Goal: Task Accomplishment & Management: Complete application form

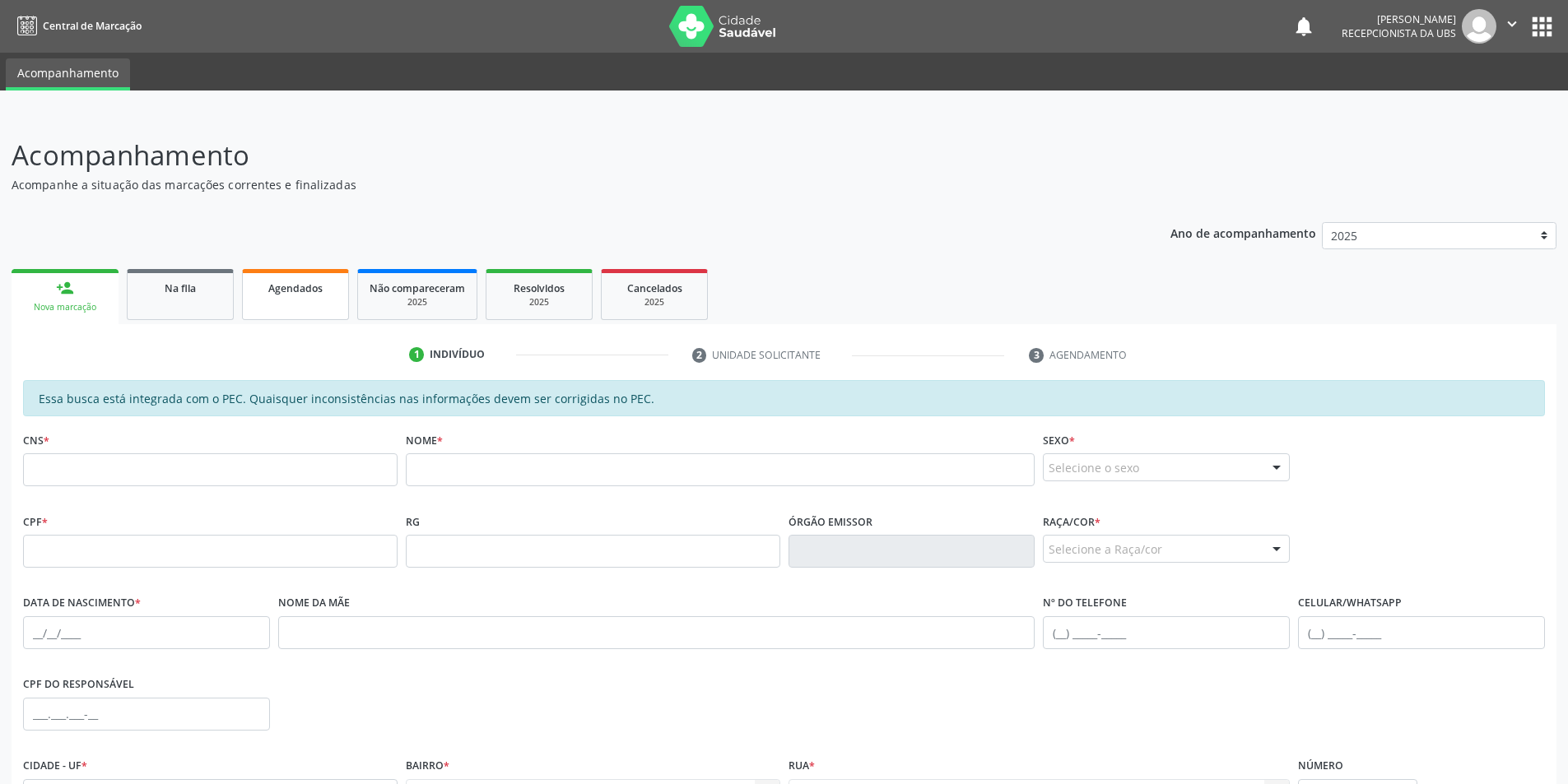
click at [273, 290] on span "Agendados" at bounding box center [296, 288] width 55 height 14
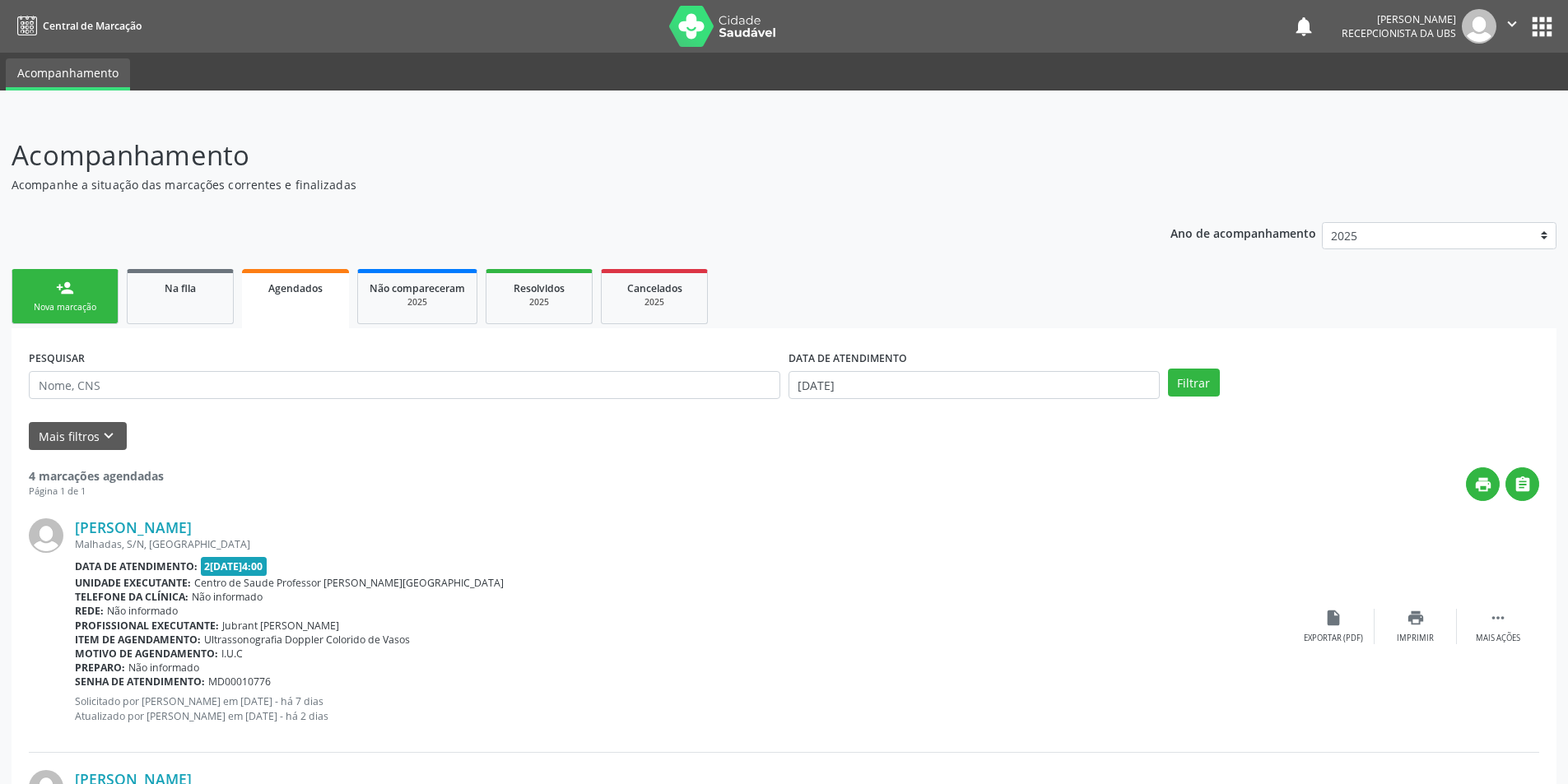
click at [38, 295] on link "person_add Nova marcação" at bounding box center [64, 296] width 107 height 56
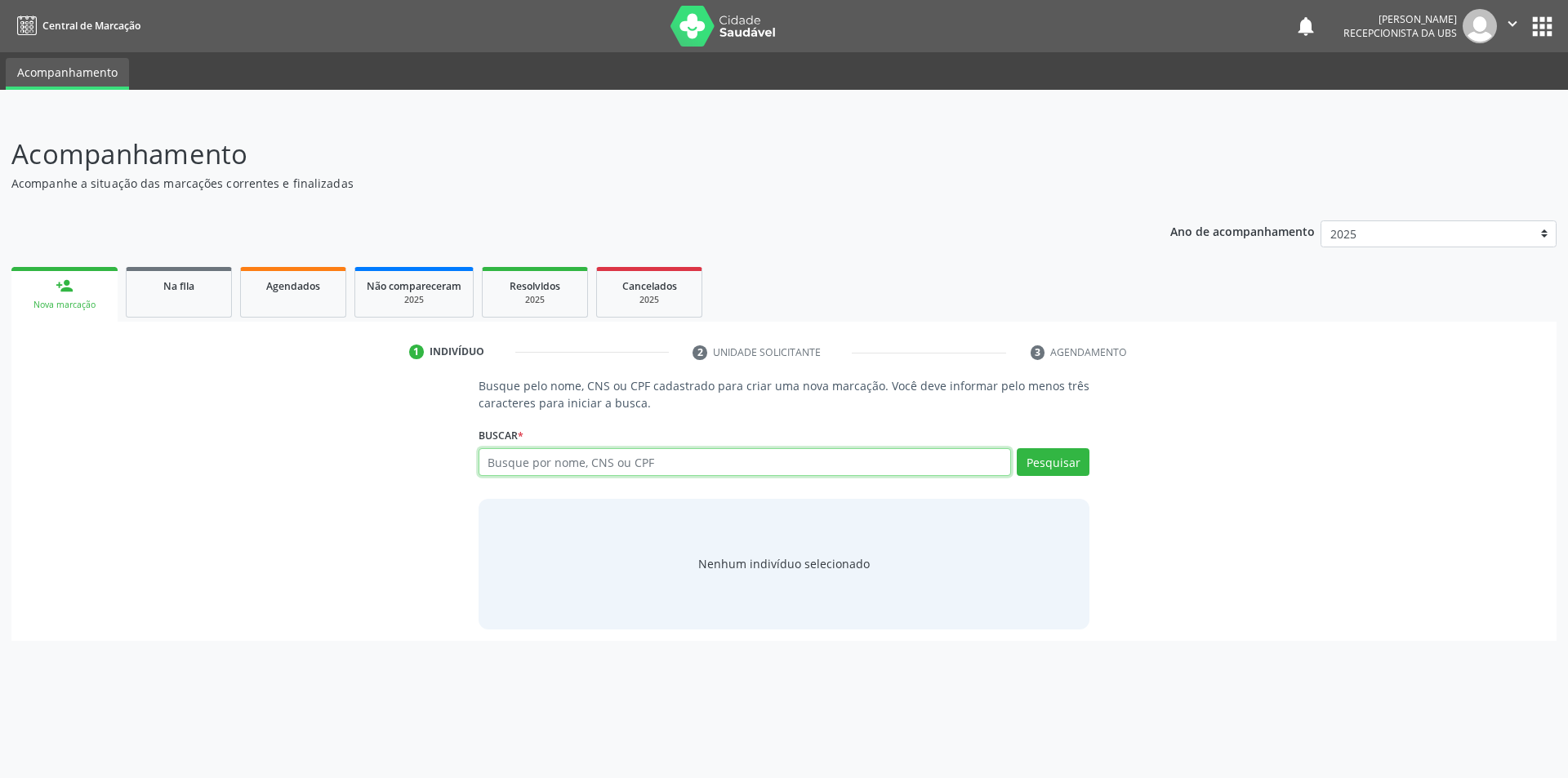
click at [583, 466] on input "text" at bounding box center [745, 462] width 533 height 28
type input "14995892478"
click at [1042, 461] on button "Pesquisar" at bounding box center [1053, 462] width 73 height 28
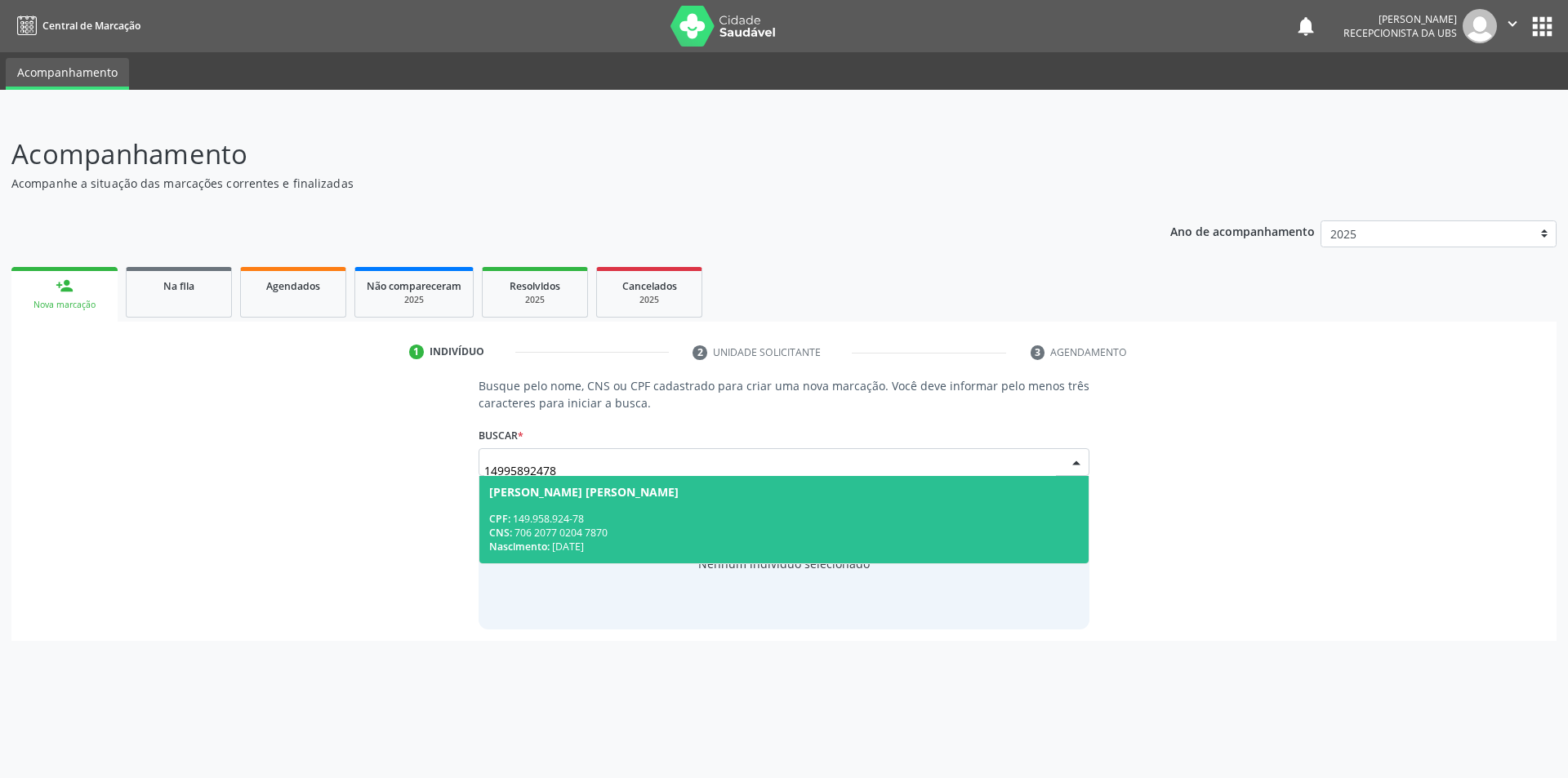
click at [657, 522] on div "CPF: 149.958.924-78" at bounding box center [784, 519] width 590 height 14
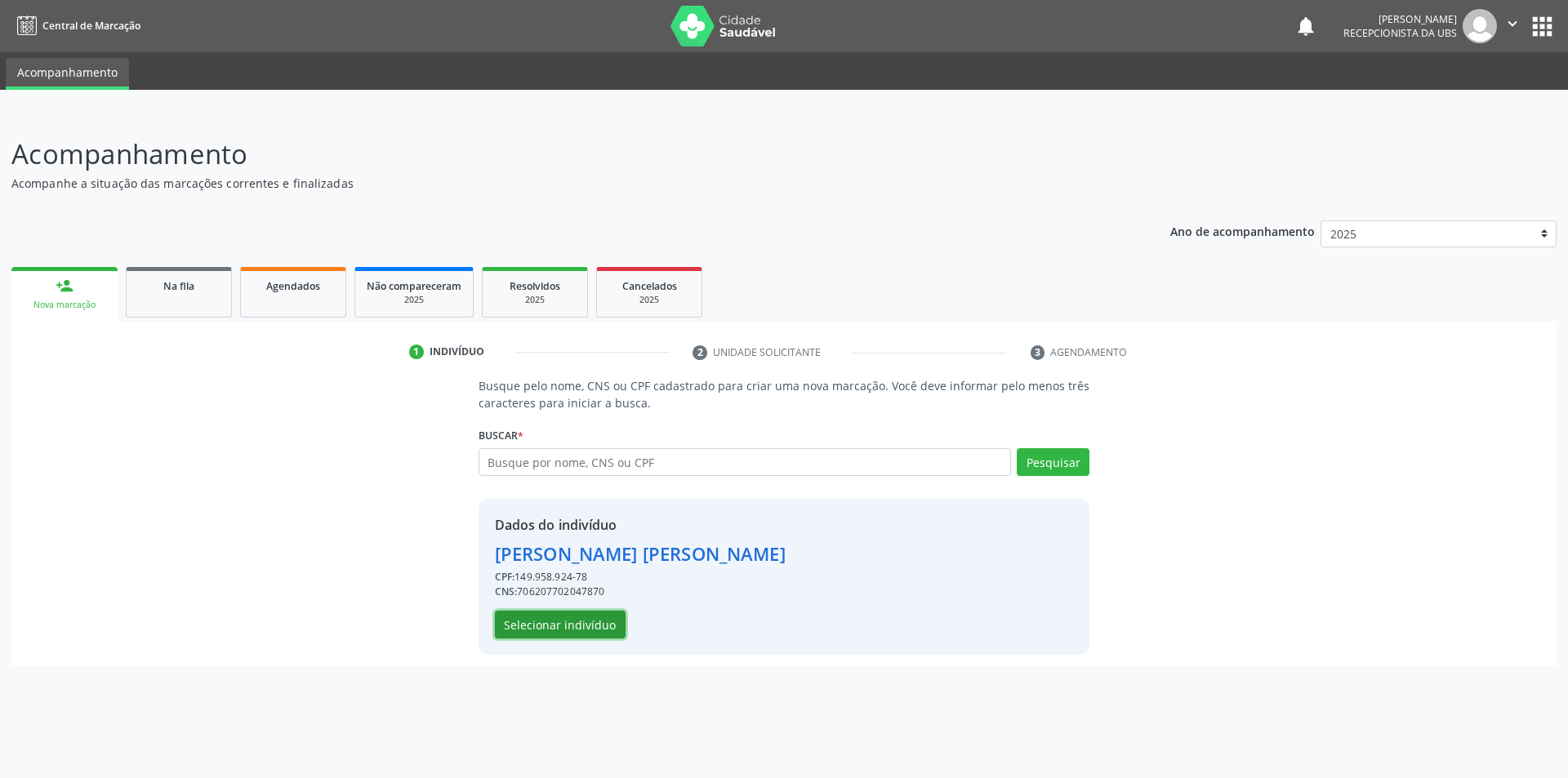
click at [577, 615] on button "Selecionar indivíduo" at bounding box center [561, 624] width 131 height 28
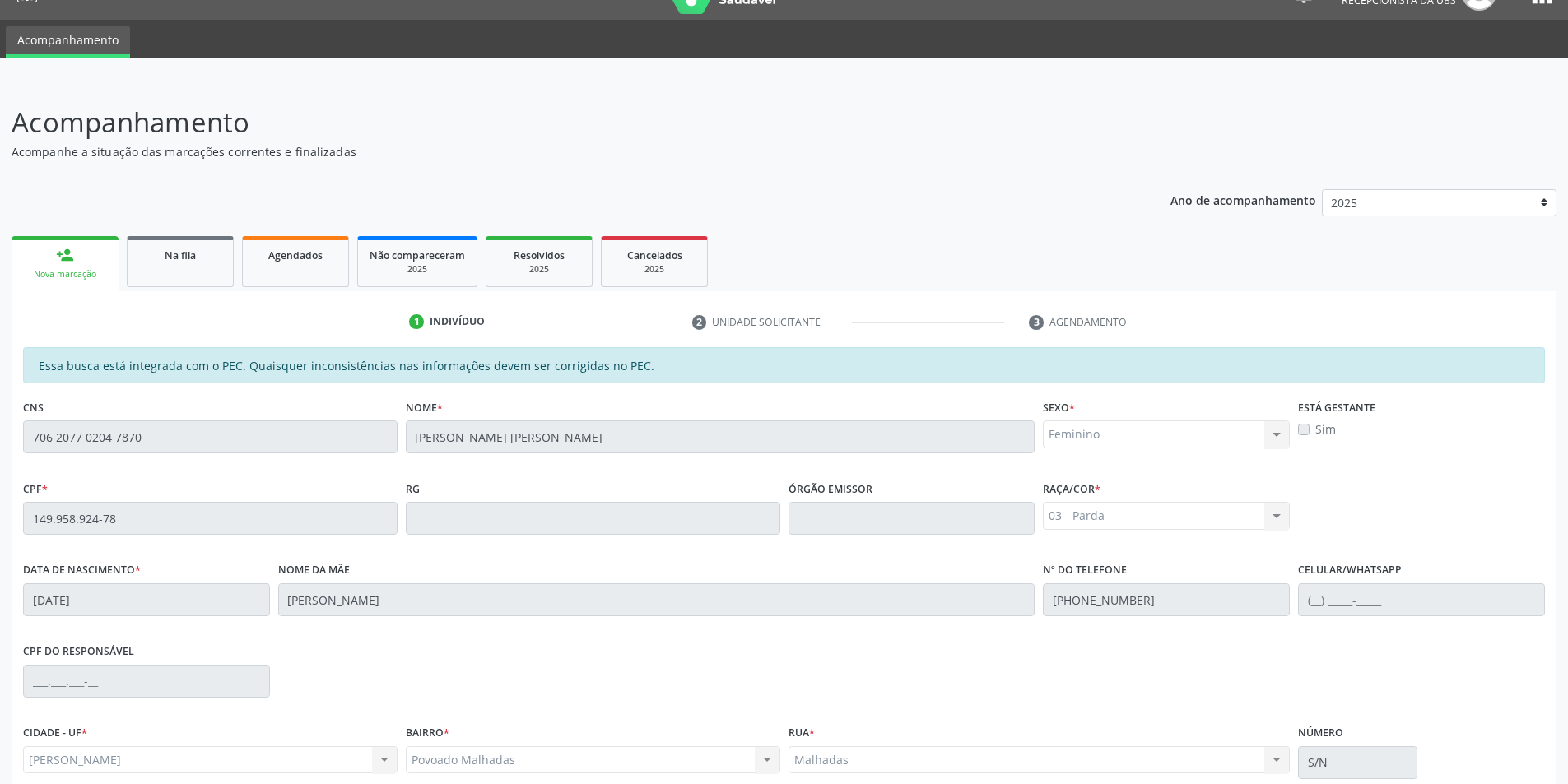
scroll to position [178, 0]
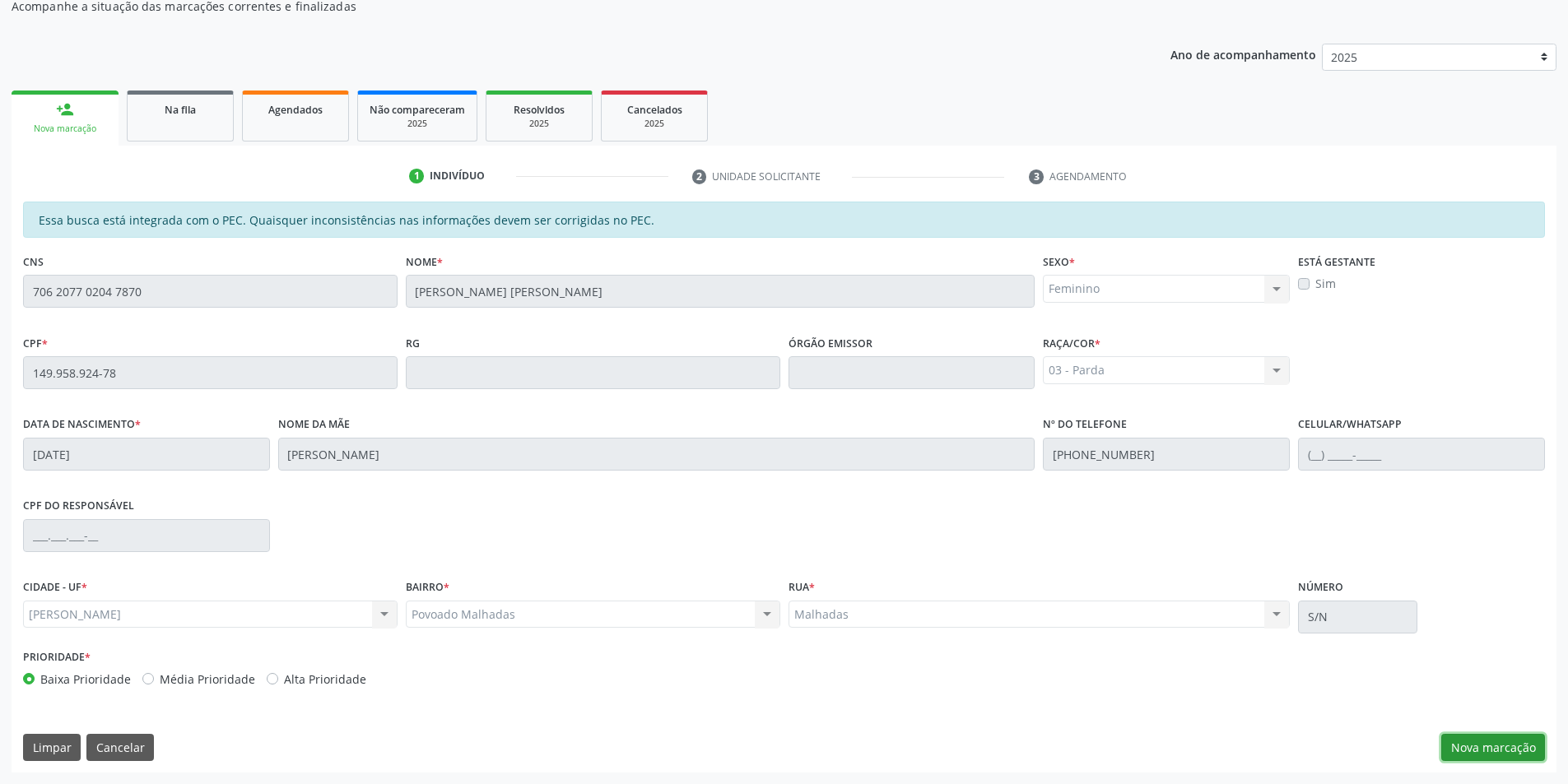
click at [1520, 742] on button "Nova marcação" at bounding box center [1492, 747] width 103 height 28
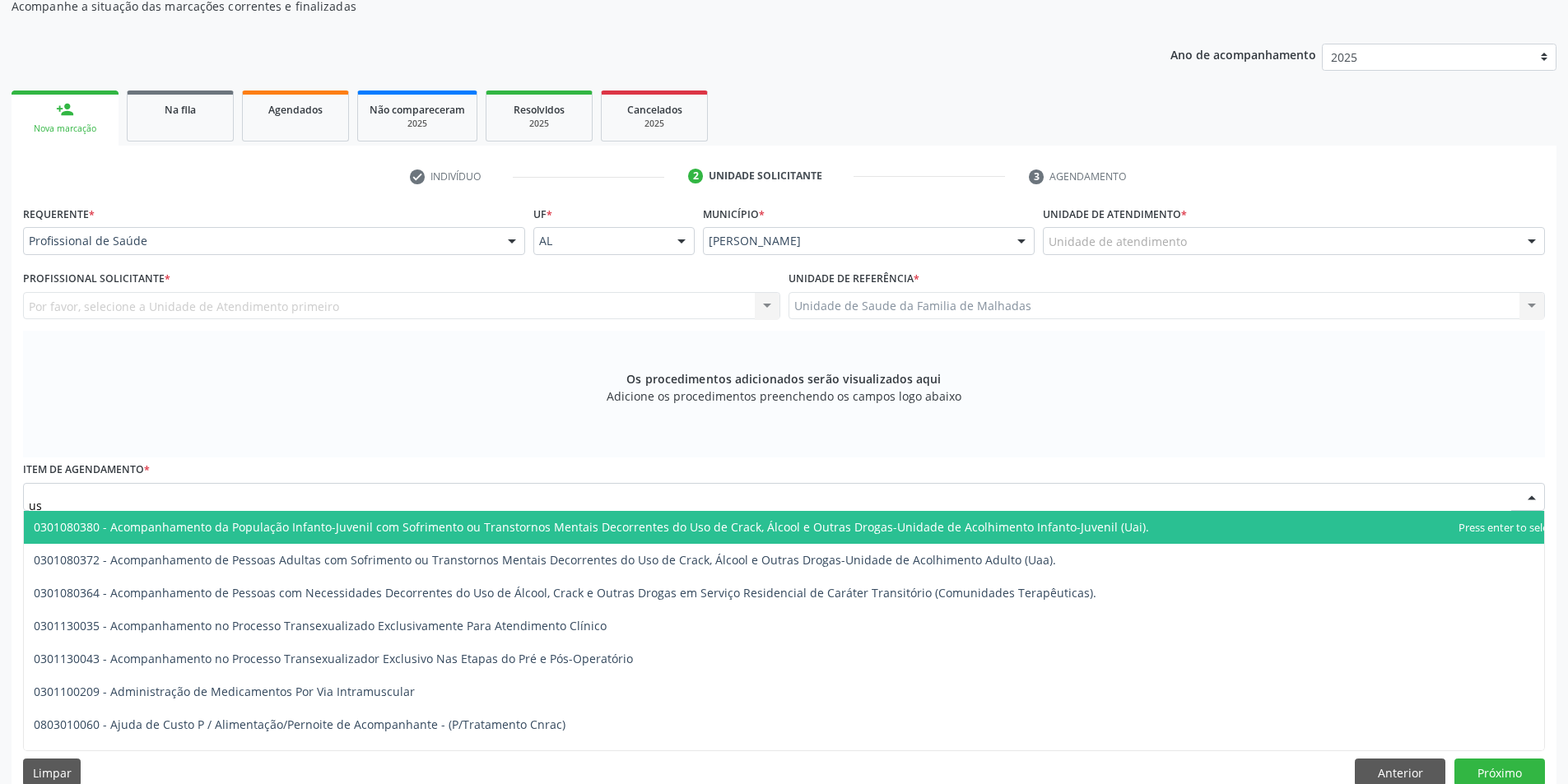
type input "u"
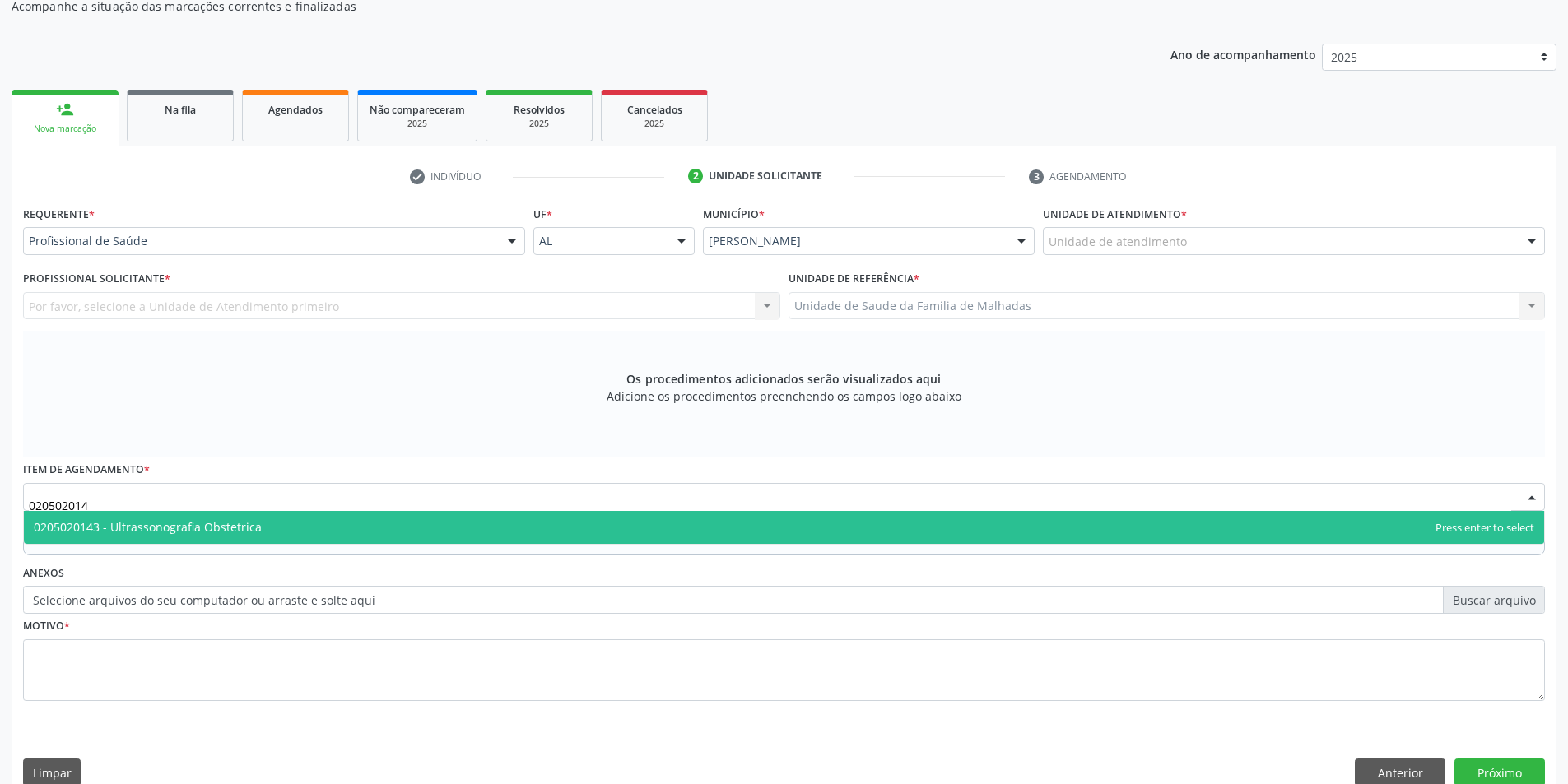
type input "0205020143"
click at [220, 521] on span "0205020143 - Ultrassonografia Obstetrica" at bounding box center [147, 527] width 228 height 15
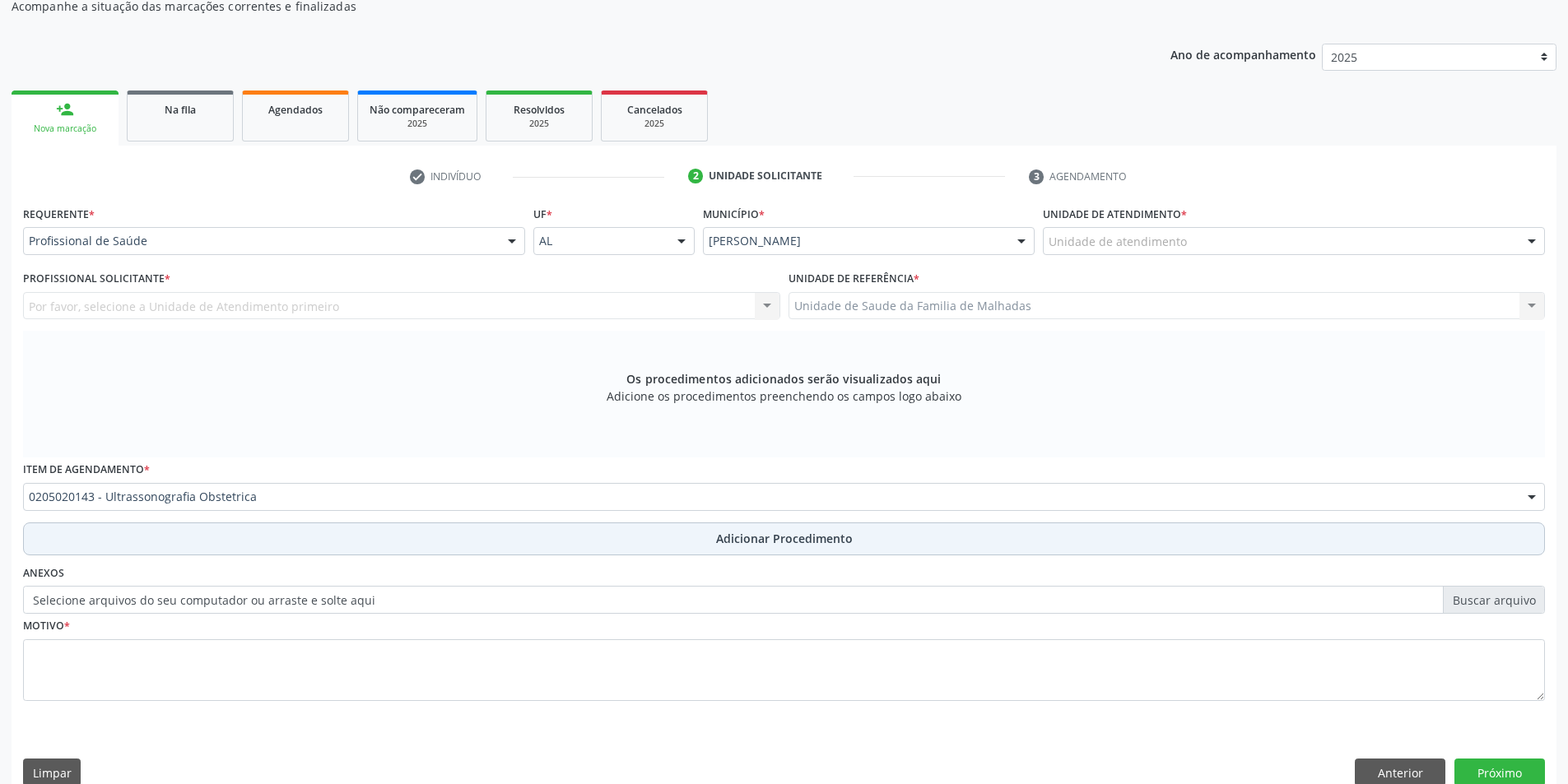
click at [793, 538] on span "Adicionar Procedimento" at bounding box center [784, 538] width 137 height 17
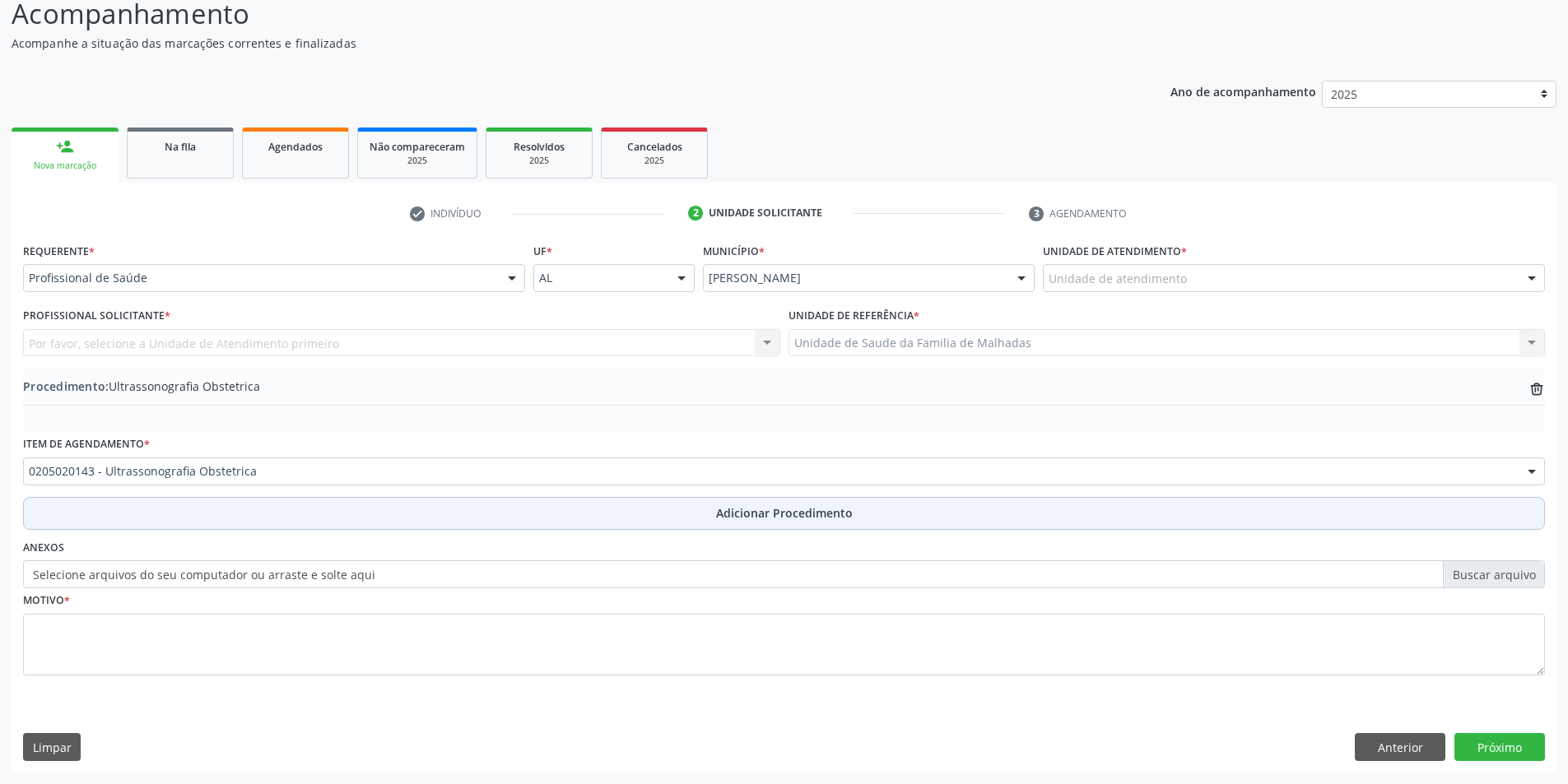
scroll to position [142, 0]
click at [791, 512] on span "Adicionar Procedimento" at bounding box center [784, 512] width 137 height 17
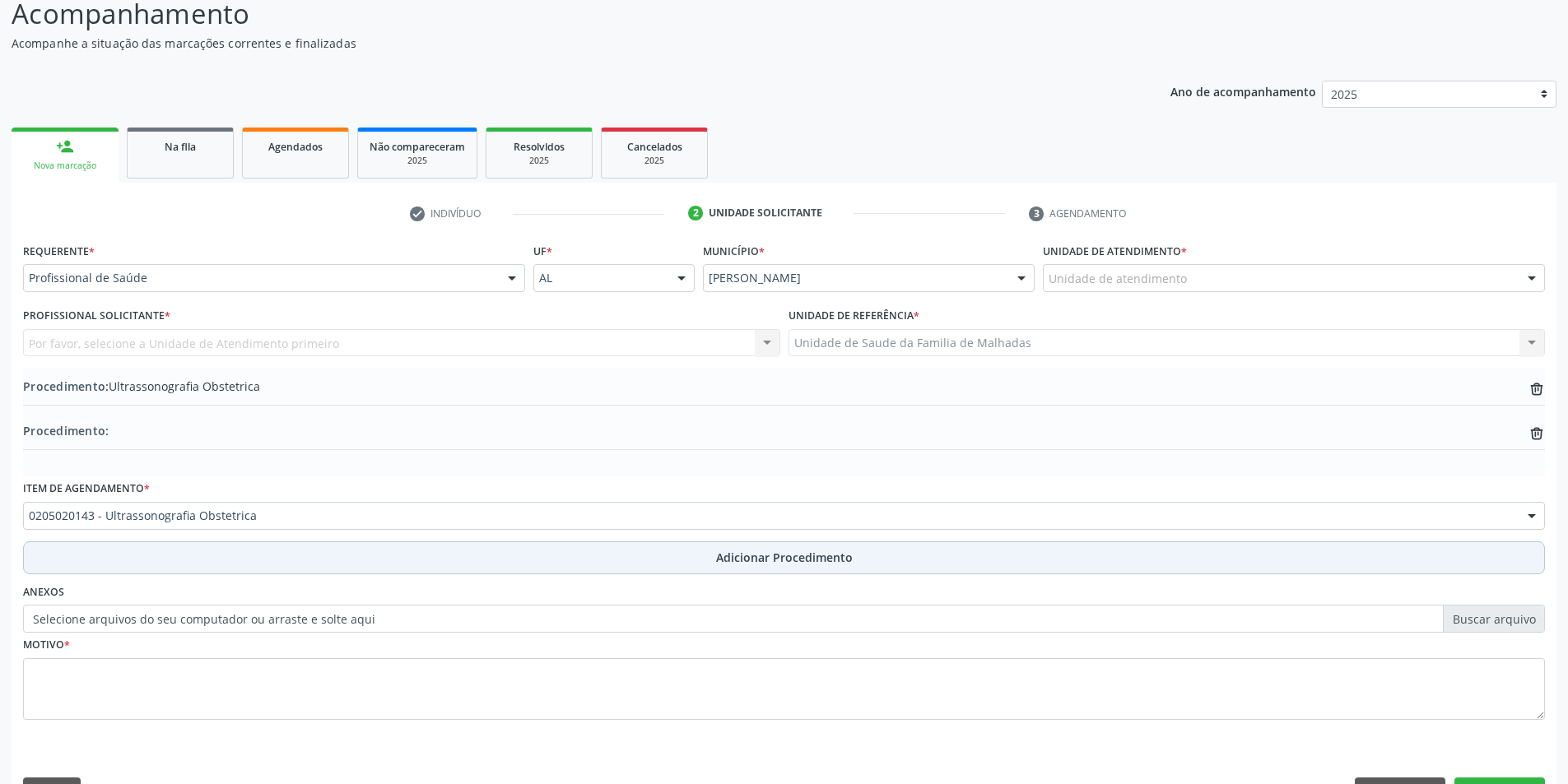
scroll to position [178, 0]
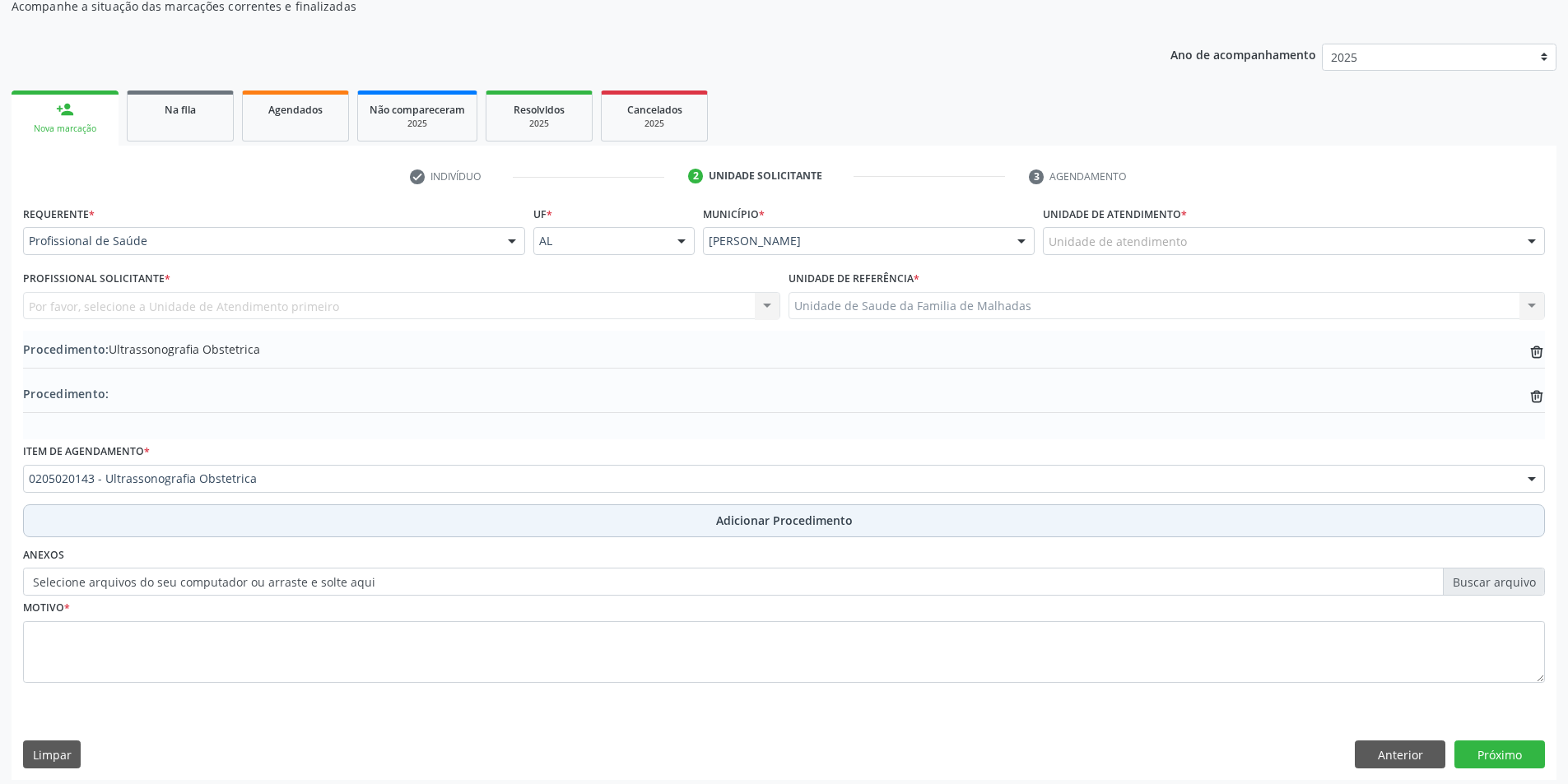
click at [791, 523] on span "Adicionar Procedimento" at bounding box center [784, 520] width 137 height 17
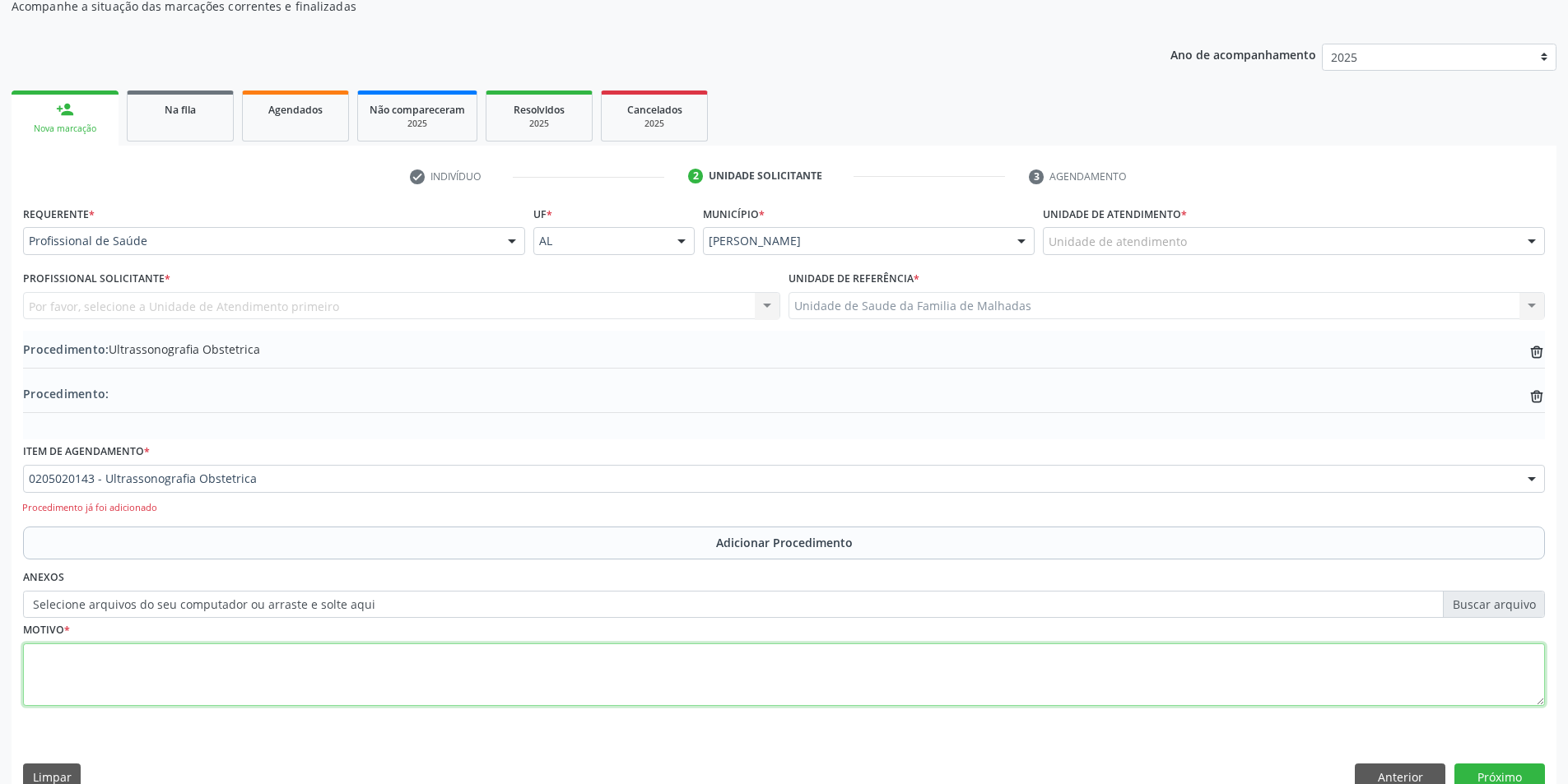
click at [74, 670] on textarea at bounding box center [784, 674] width 1522 height 62
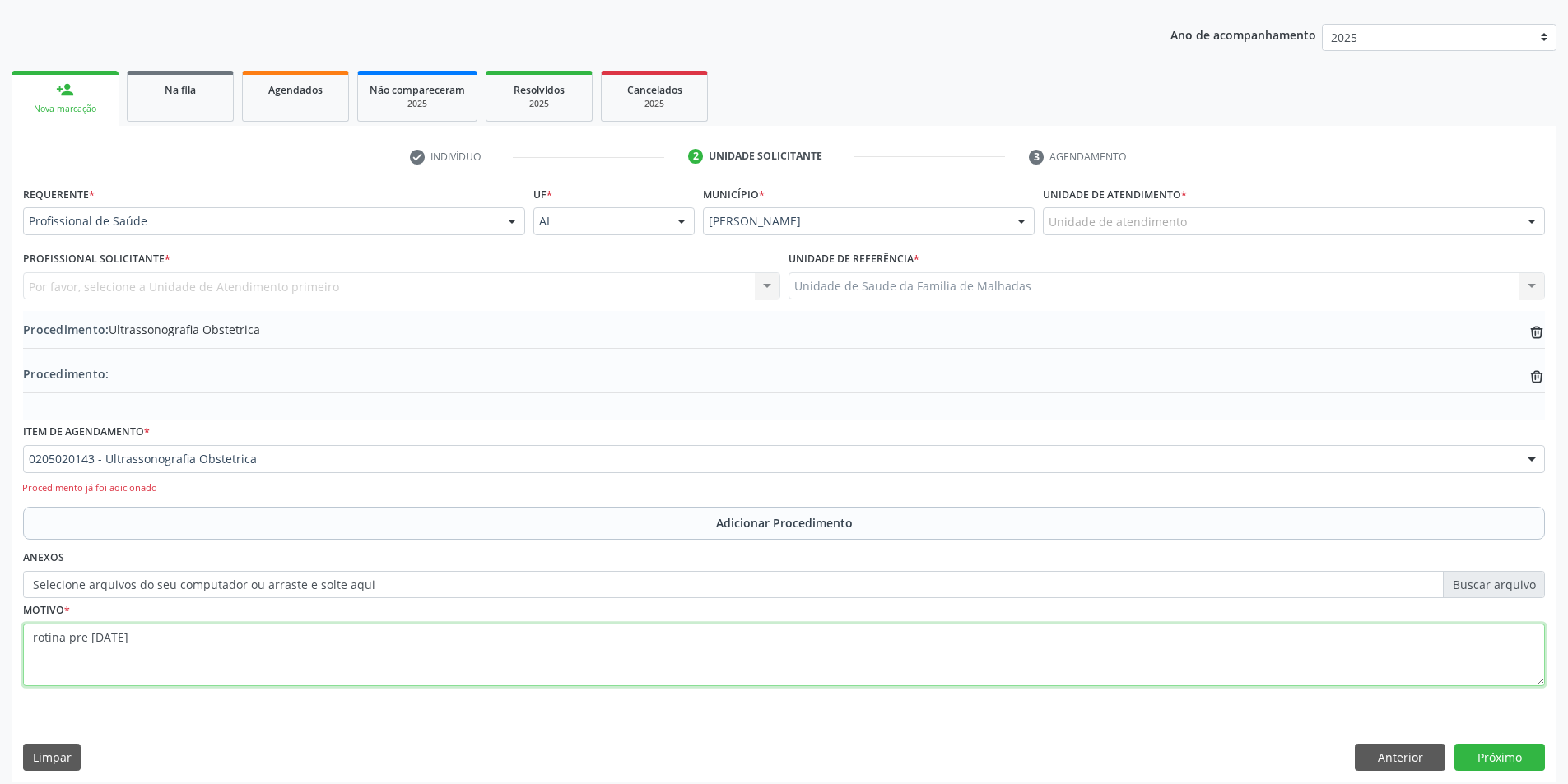
scroll to position [208, 0]
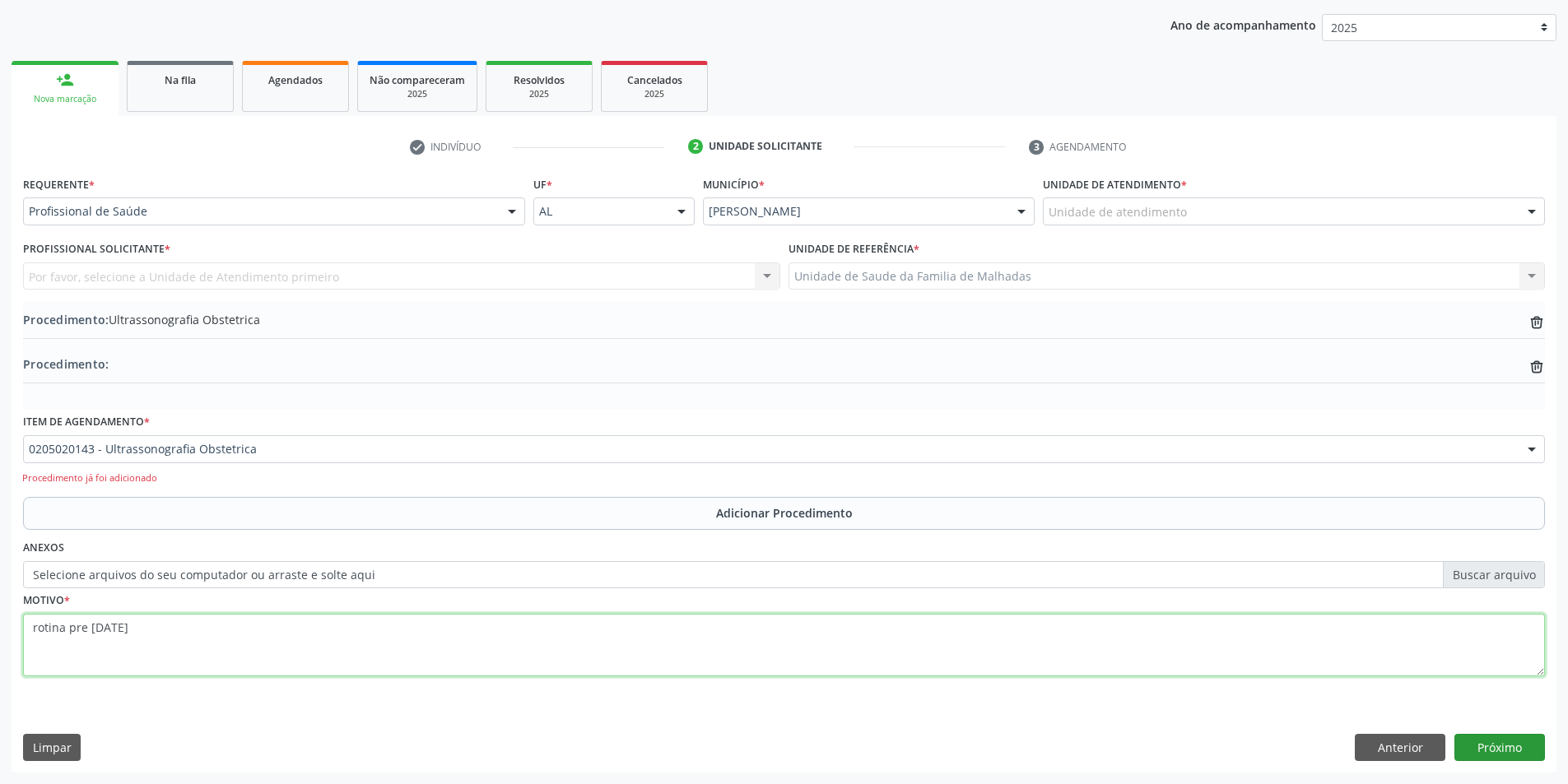
type textarea "rotina pre [DATE]"
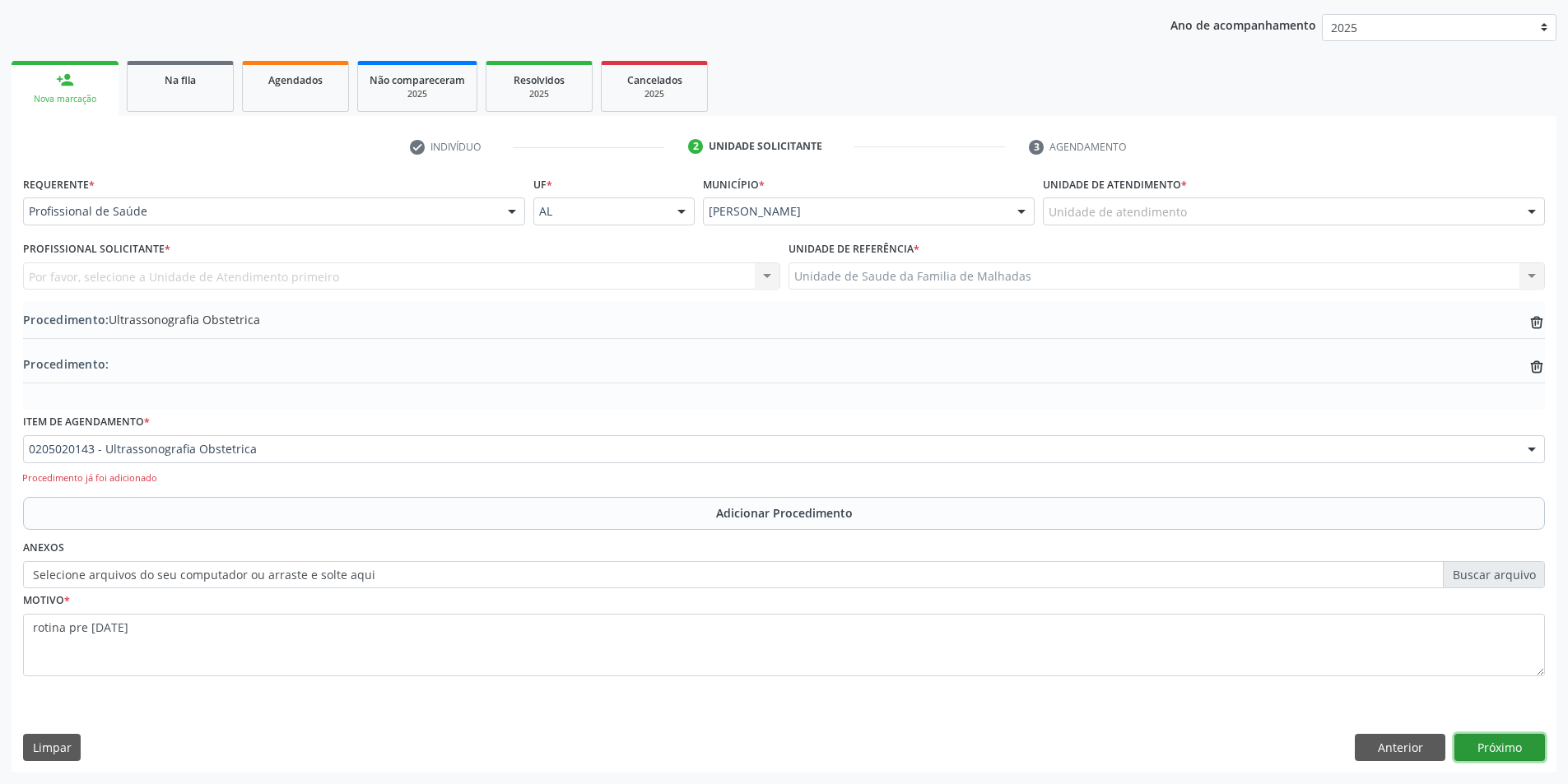
click at [1502, 741] on button "Próximo" at bounding box center [1500, 747] width 91 height 28
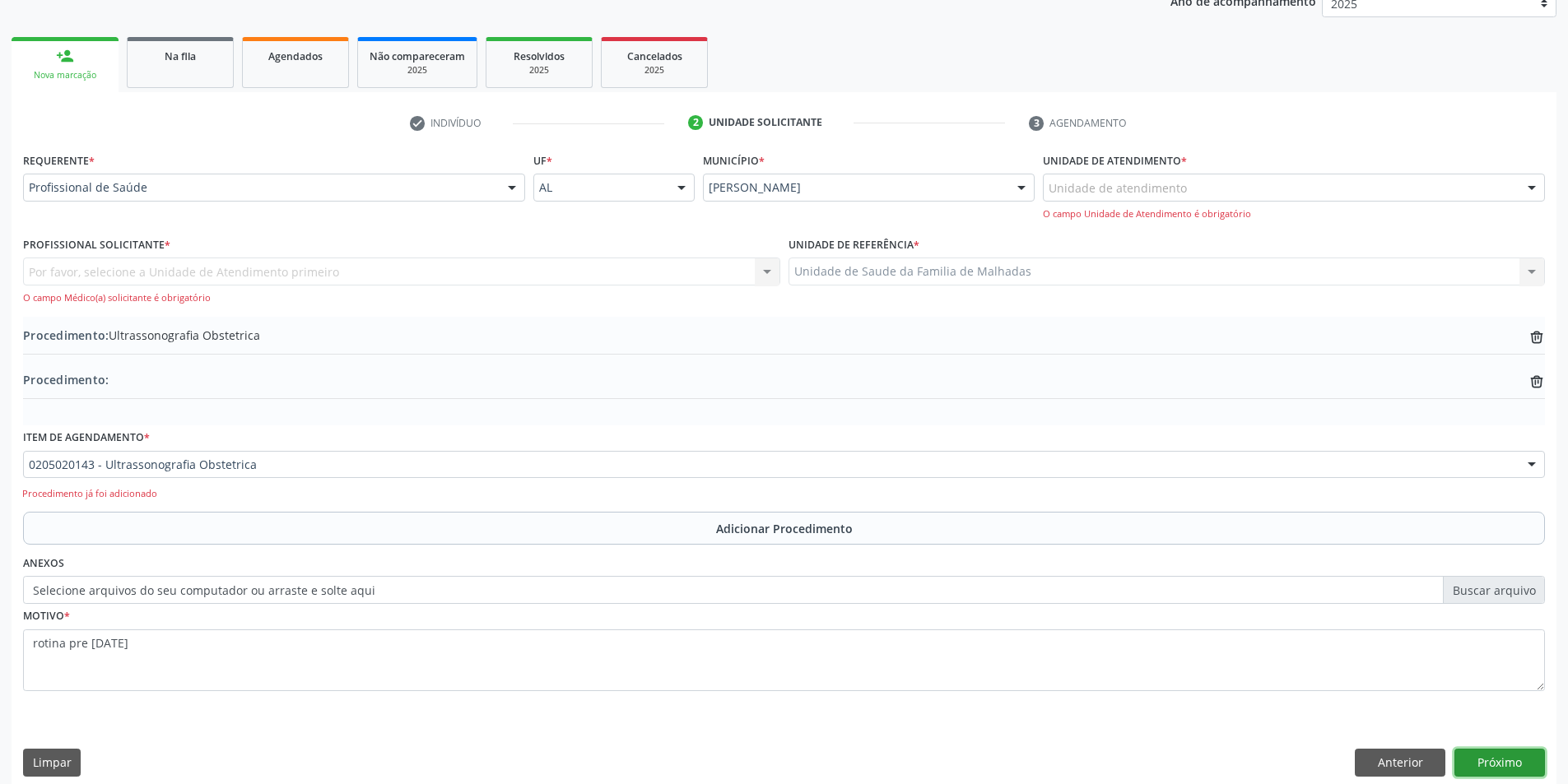
scroll to position [248, 0]
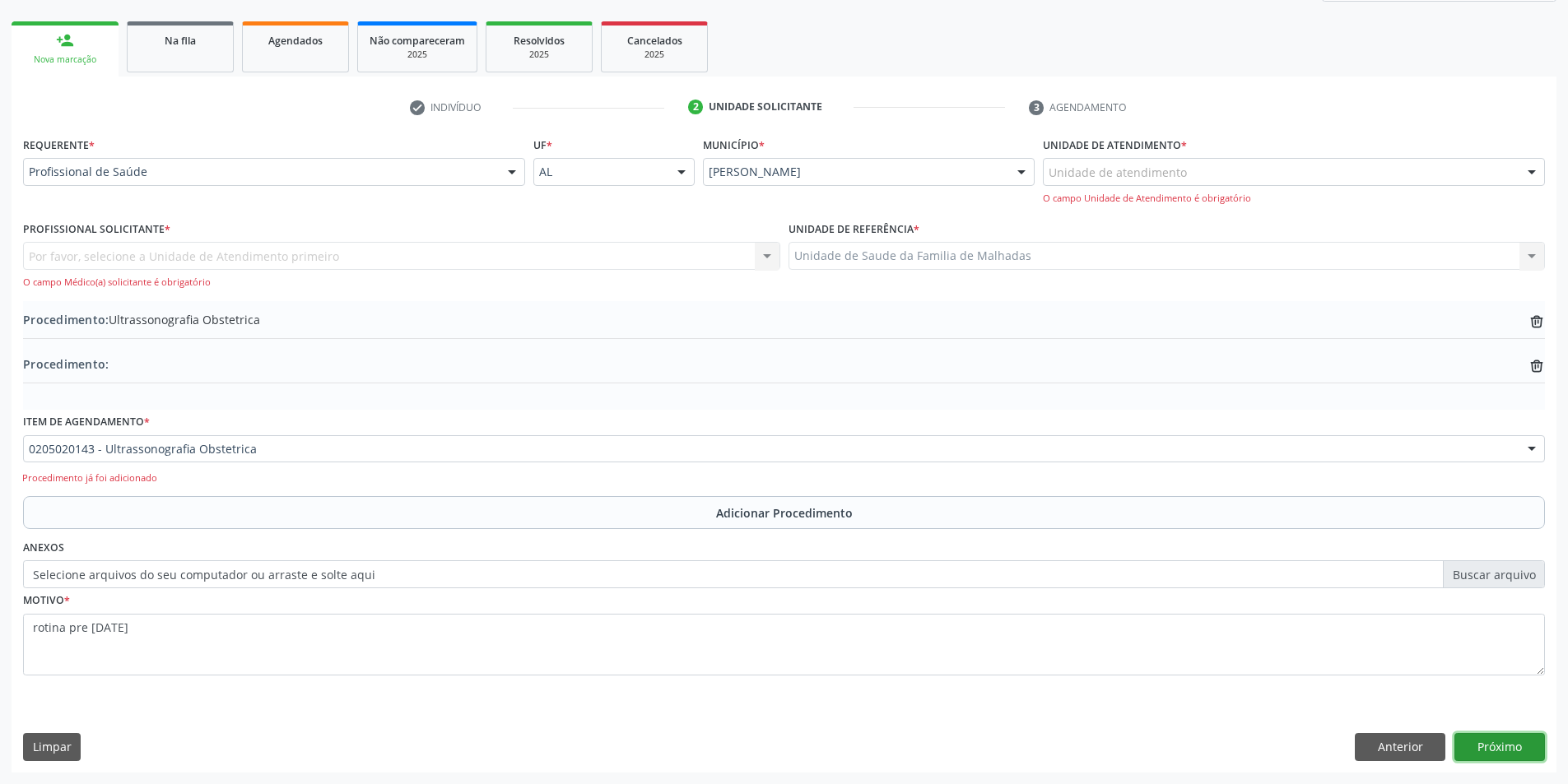
click at [1492, 740] on button "Próximo" at bounding box center [1500, 746] width 91 height 28
click at [1493, 746] on button "Próximo" at bounding box center [1500, 746] width 91 height 28
click at [1534, 167] on div at bounding box center [1531, 173] width 25 height 28
click at [760, 255] on div "Por favor, selecione a Unidade de Atendimento primeiro Nenhum resultado encontr…" at bounding box center [402, 265] width 757 height 47
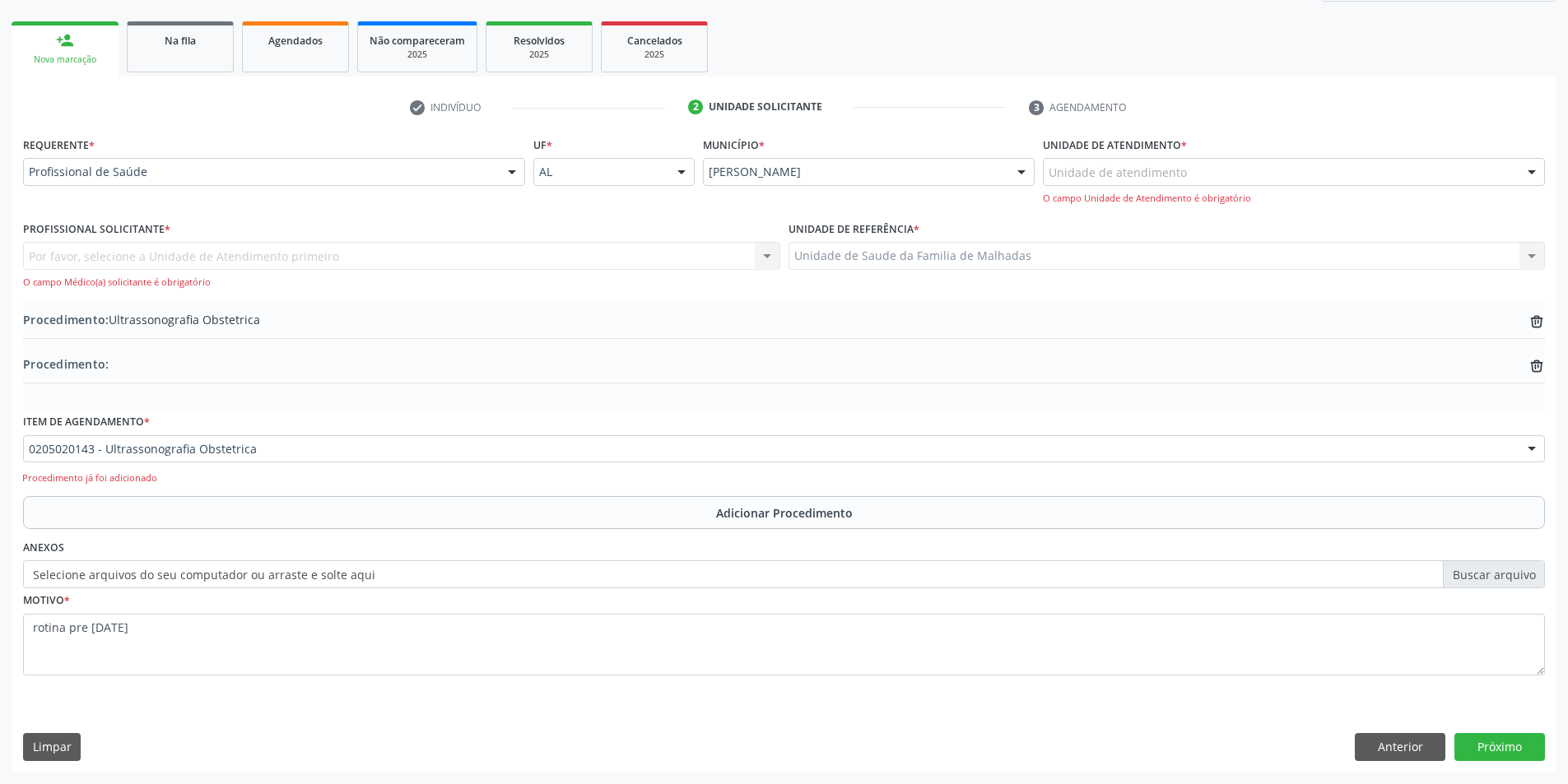
click at [765, 252] on div "Por favor, selecione a Unidade de Atendimento primeiro Nenhum resultado encontr…" at bounding box center [402, 265] width 757 height 47
click at [768, 257] on div "Por favor, selecione a Unidade de Atendimento primeiro Nenhum resultado encontr…" at bounding box center [402, 265] width 757 height 47
click at [667, 255] on div "Por favor, selecione a Unidade de Atendimento primeiro Nenhum resultado encontr…" at bounding box center [402, 265] width 757 height 47
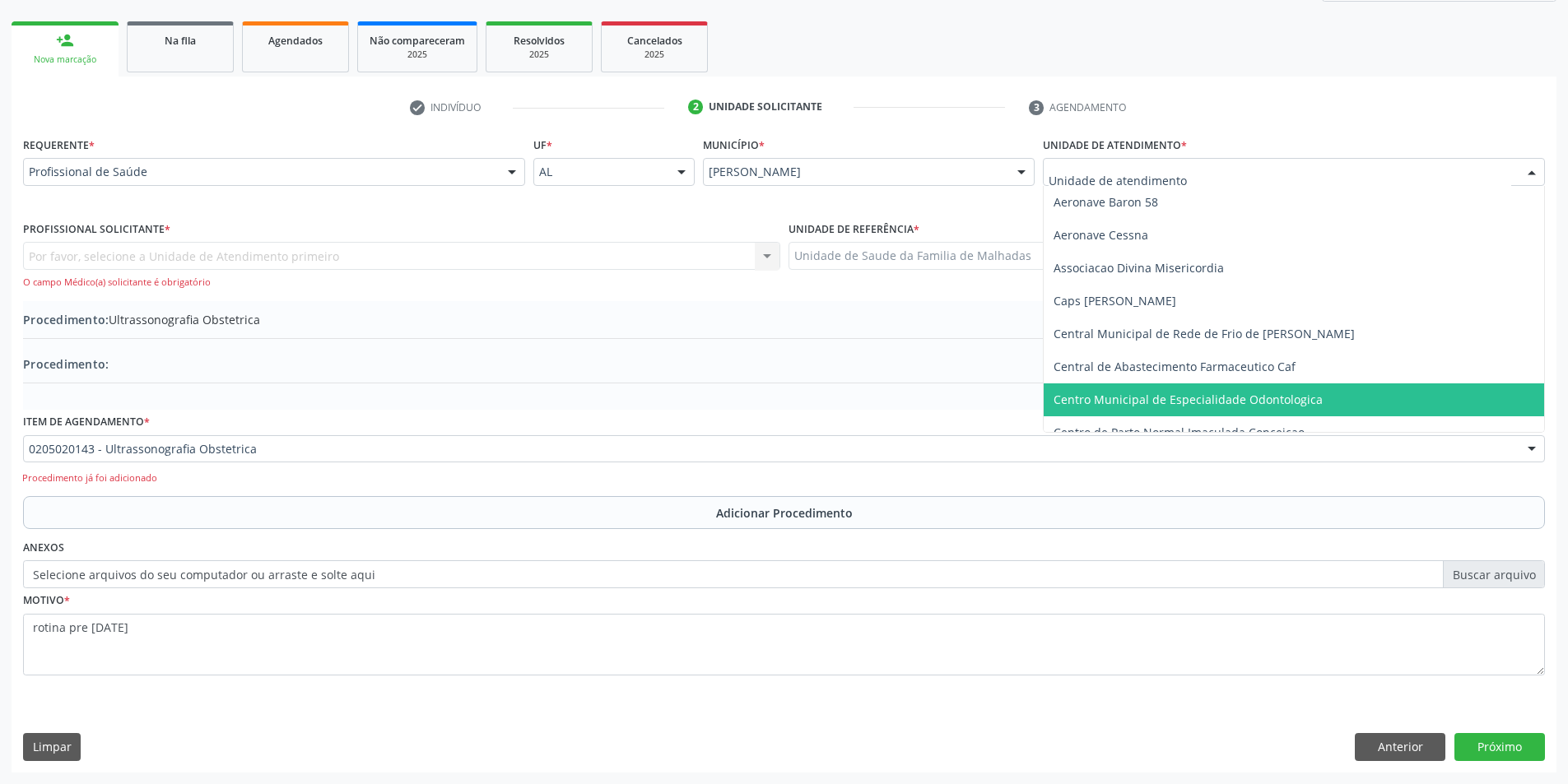
click at [1538, 170] on div at bounding box center [1531, 173] width 25 height 28
click at [766, 252] on div "Por favor, selecione a Unidade de Atendimento primeiro Nenhum resultado encontr…" at bounding box center [402, 265] width 757 height 47
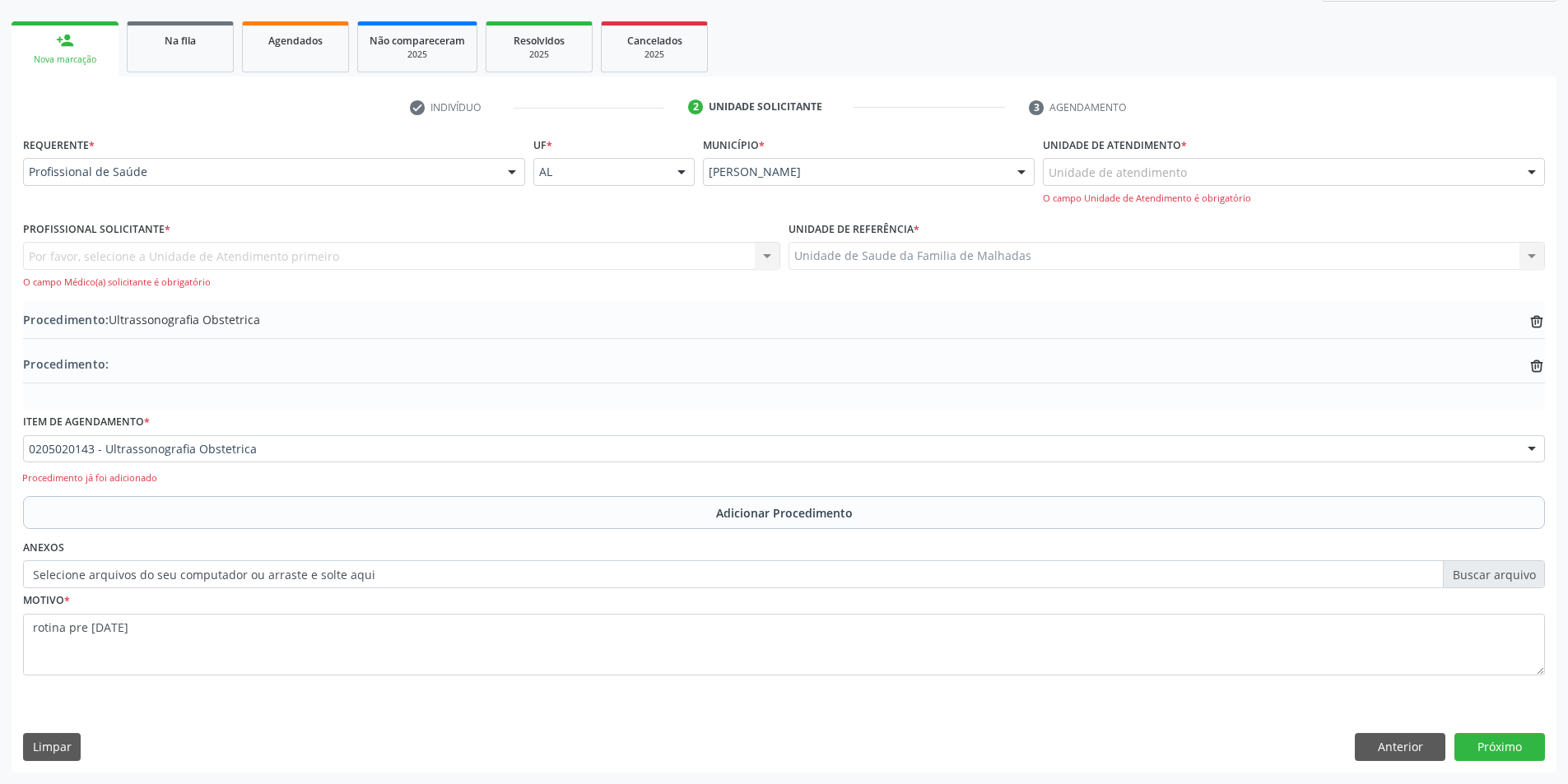
click at [715, 252] on div "Por favor, selecione a Unidade de Atendimento primeiro Nenhum resultado encontr…" at bounding box center [402, 265] width 757 height 47
drag, startPoint x: 710, startPoint y: 253, endPoint x: 684, endPoint y: 257, distance: 26.3
click at [702, 257] on div "Por favor, selecione a Unidade de Atendimento primeiro Nenhum resultado encontr…" at bounding box center [402, 265] width 757 height 47
click at [626, 249] on div "Por favor, selecione a Unidade de Atendimento primeiro Nenhum resultado encontr…" at bounding box center [402, 265] width 757 height 47
drag, startPoint x: 651, startPoint y: 249, endPoint x: 740, endPoint y: 249, distance: 89.0
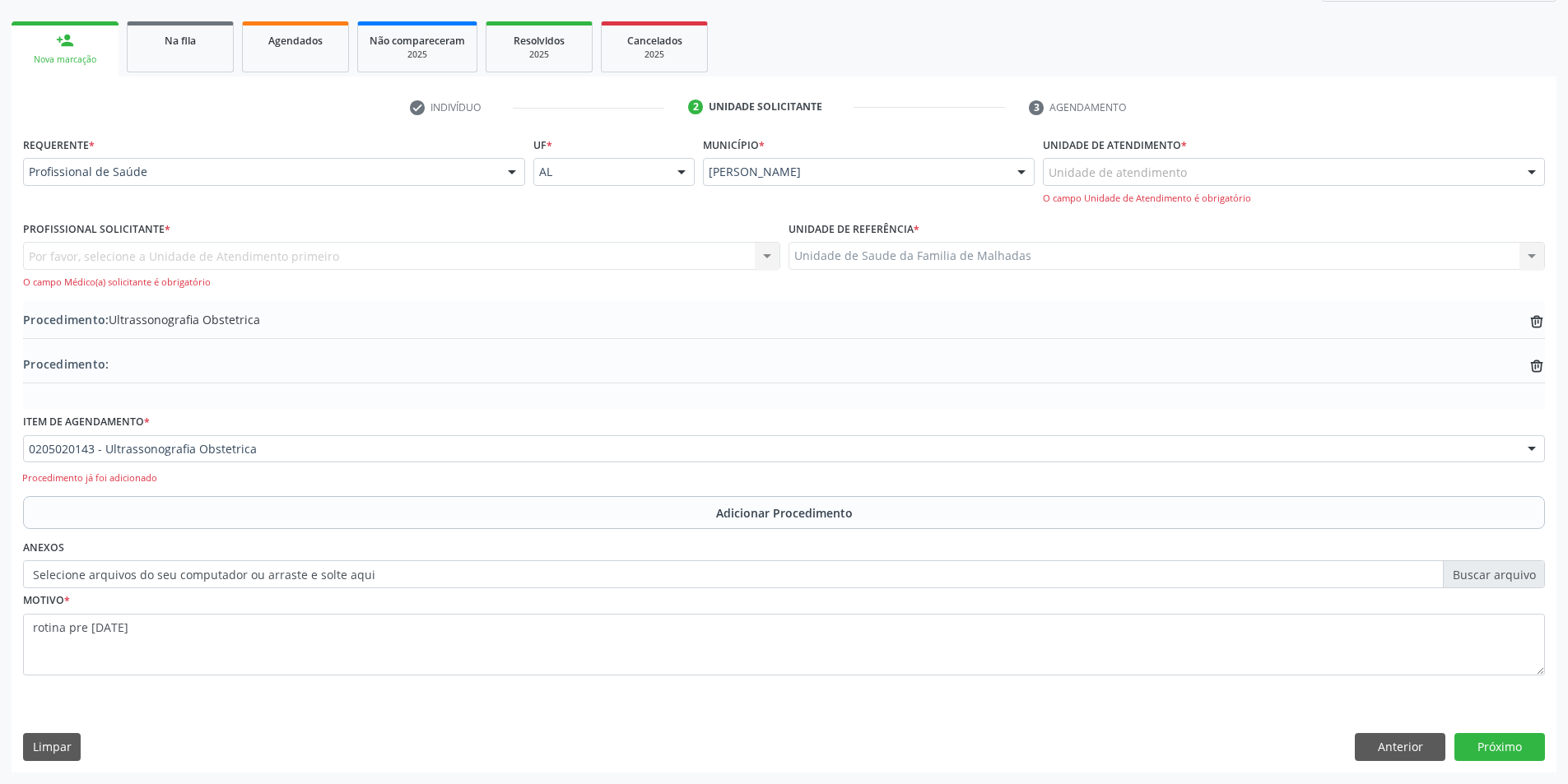
click at [655, 249] on div "Por favor, selecione a Unidade de Atendimento primeiro Nenhum resultado encontr…" at bounding box center [402, 265] width 757 height 47
click at [1533, 255] on div "Unidade de Saude da Familia de Malhadas Unidade de Saude da Familia de Malhadas…" at bounding box center [1167, 255] width 757 height 28
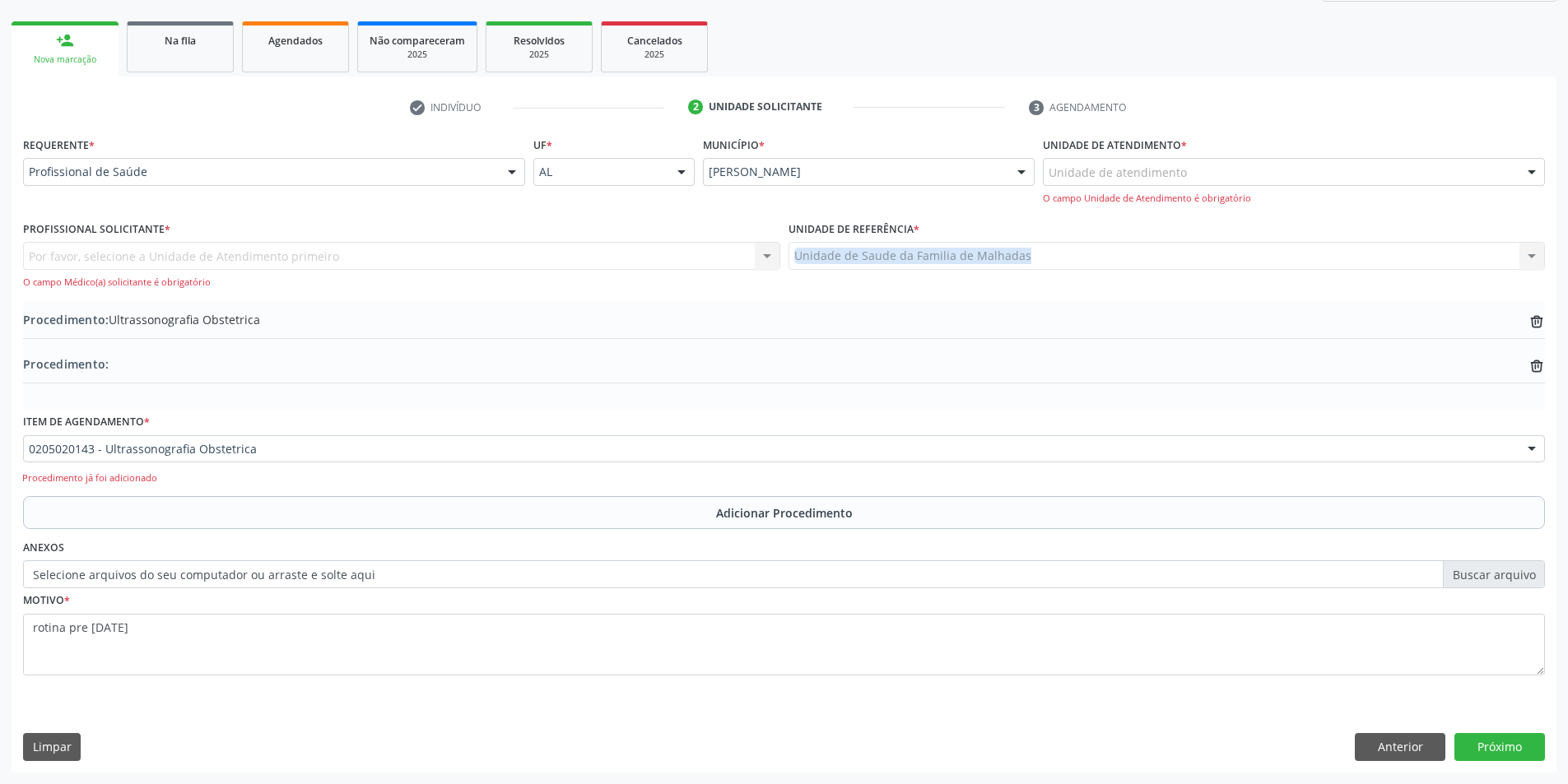
click at [1533, 255] on div "Unidade de Saude da Familia de Malhadas Unidade de Saude da Familia de Malhadas…" at bounding box center [1167, 255] width 757 height 28
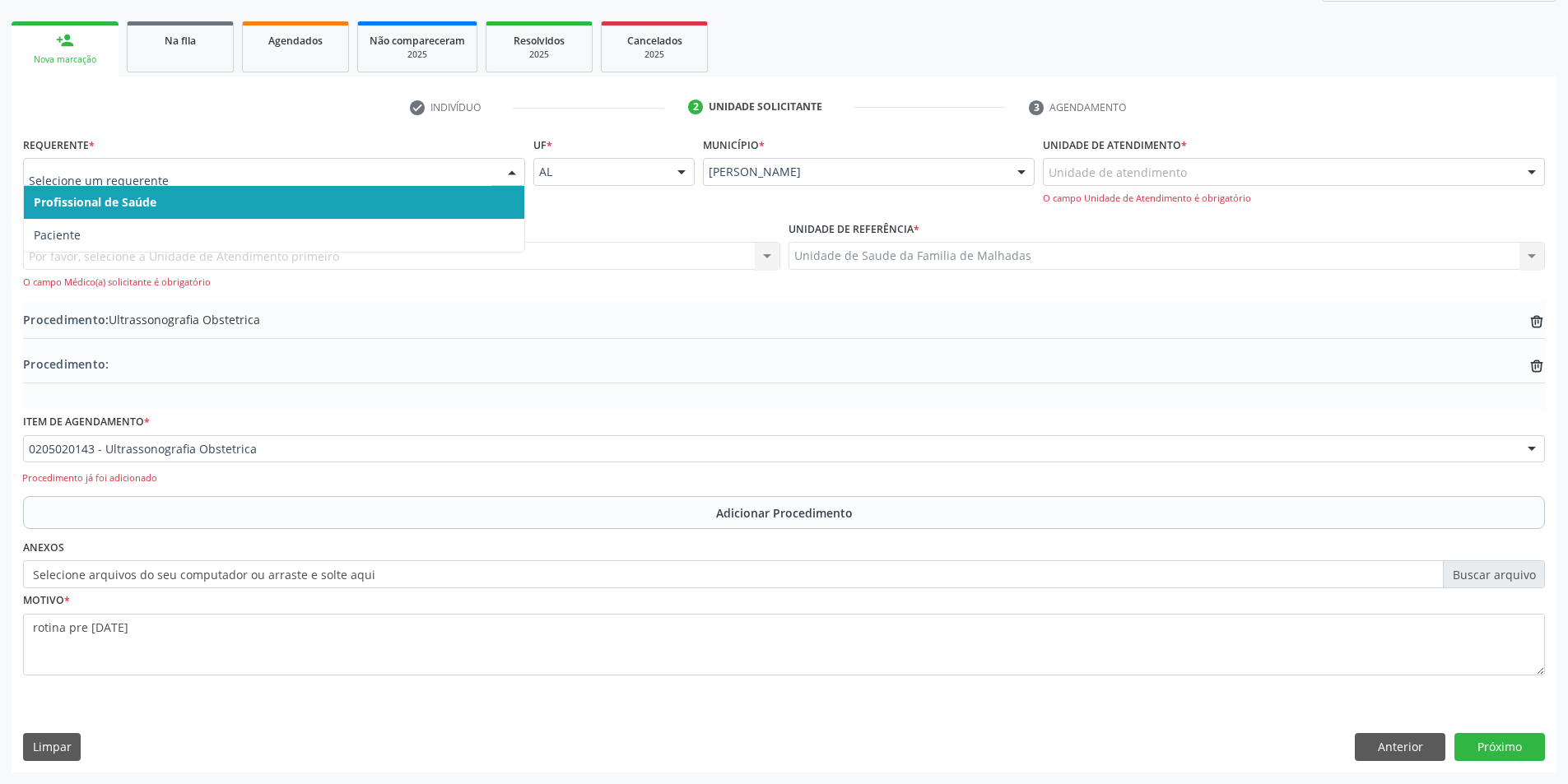
click at [216, 197] on span "Profissional de Saúde" at bounding box center [274, 202] width 501 height 33
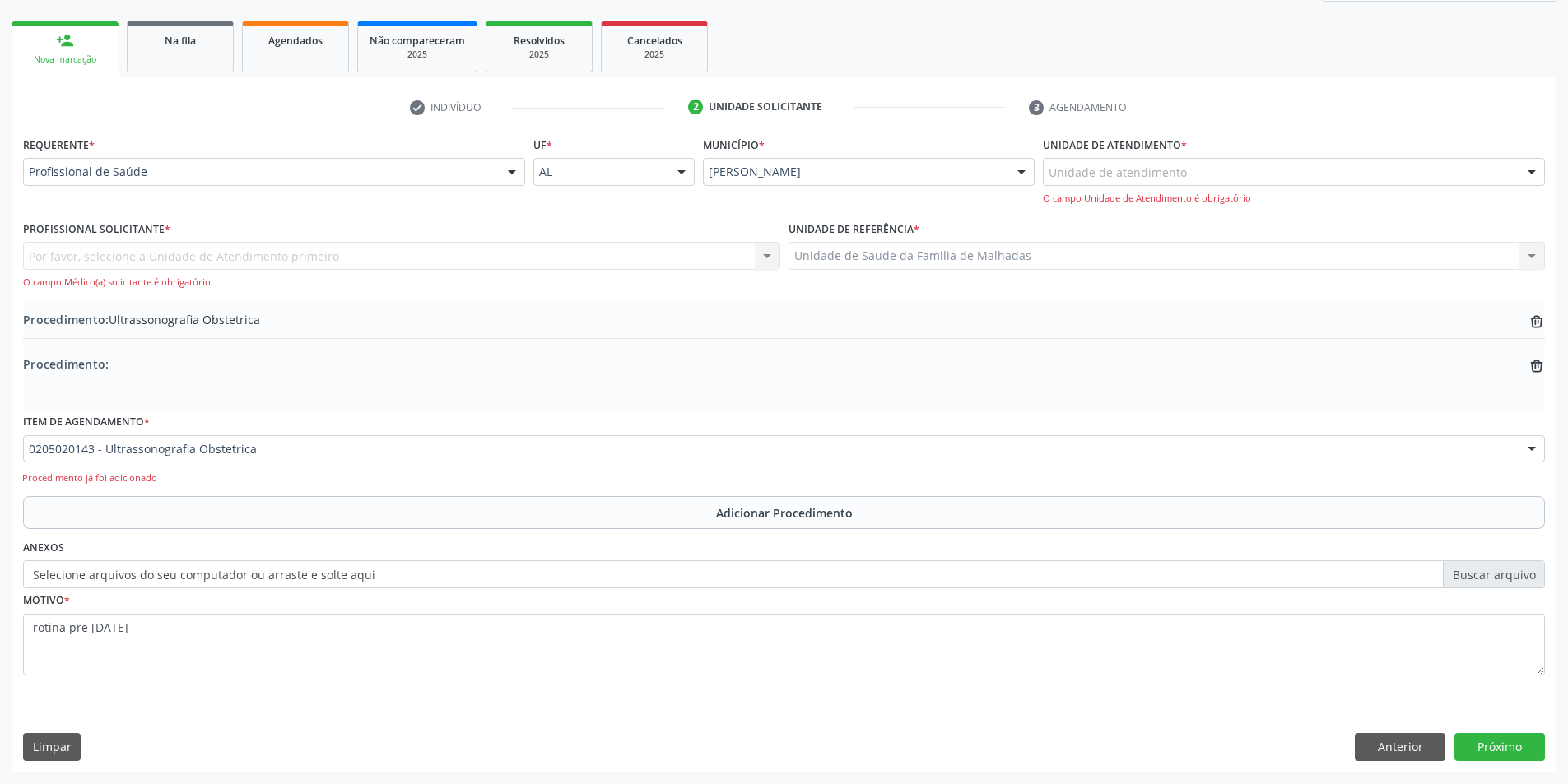
click at [348, 260] on div "Por favor, selecione a Unidade de Atendimento primeiro Nenhum resultado encontr…" at bounding box center [402, 265] width 757 height 47
click at [766, 256] on div "Por favor, selecione a Unidade de Atendimento primeiro Nenhum resultado encontr…" at bounding box center [402, 265] width 757 height 47
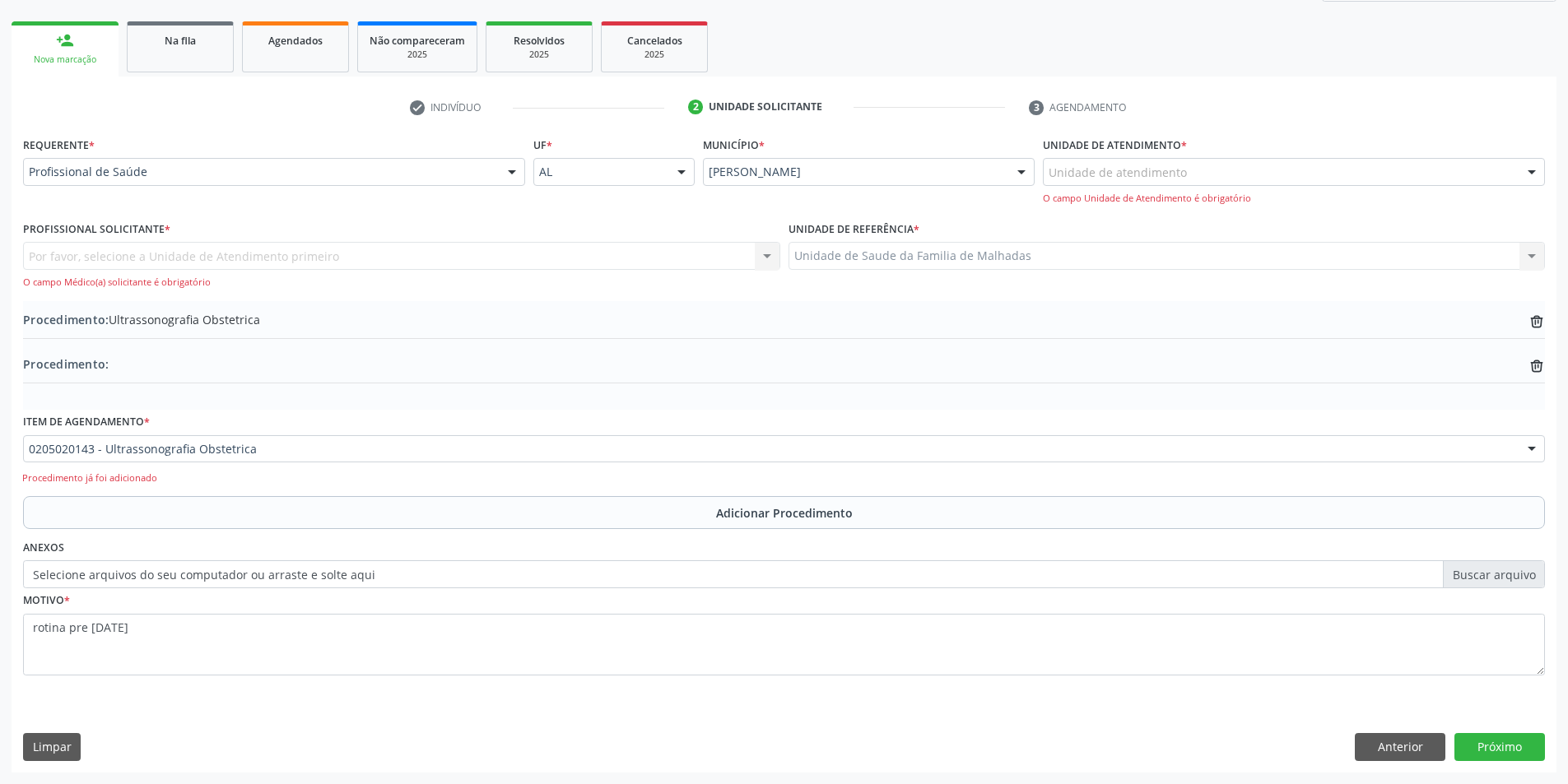
click at [576, 290] on div "Profissional Solicitante * Por favor, selecione a Unidade de Atendimento primei…" at bounding box center [402, 259] width 766 height 84
click at [510, 171] on div at bounding box center [512, 173] width 25 height 28
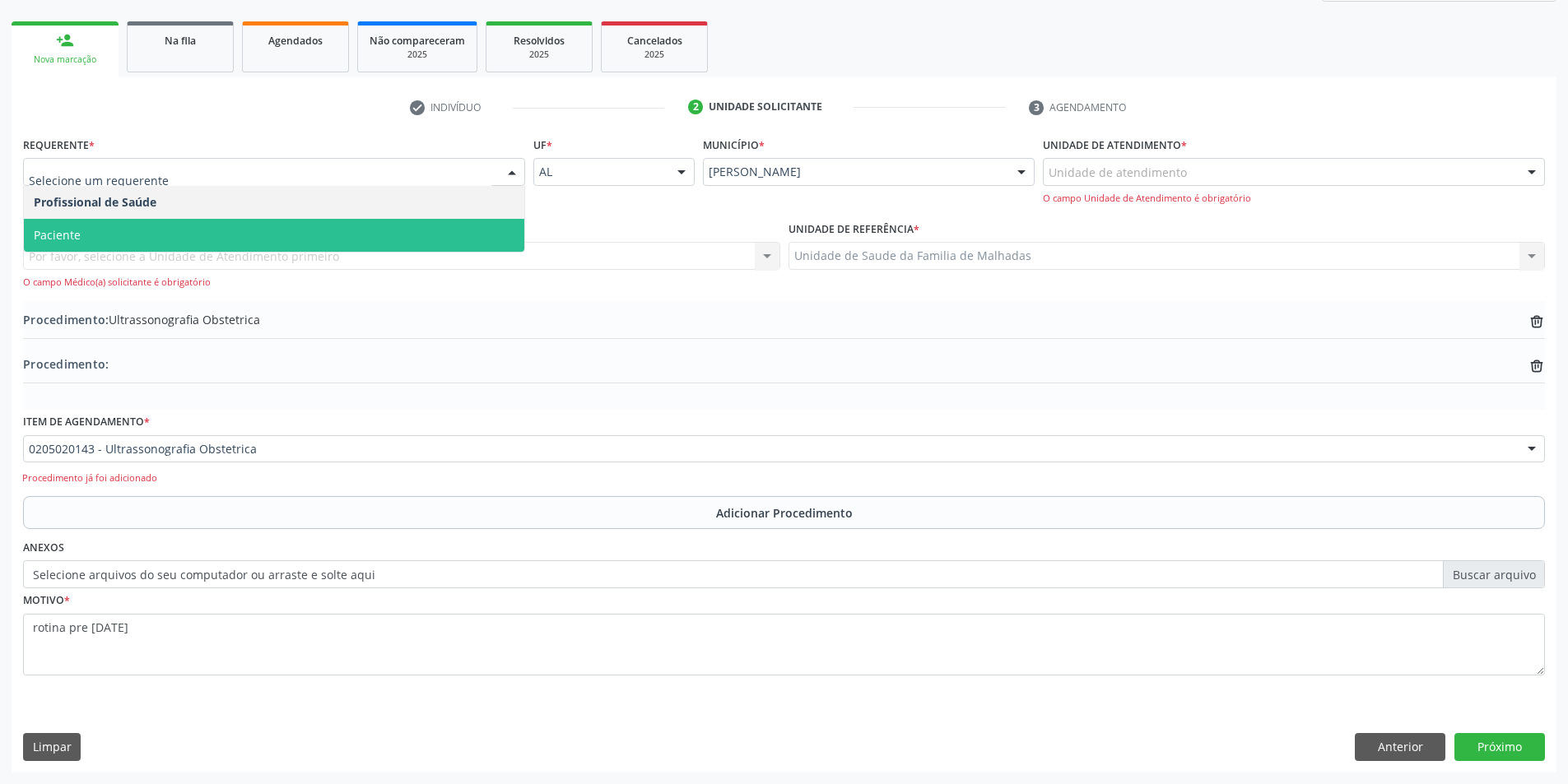
click at [426, 235] on span "Paciente" at bounding box center [274, 235] width 501 height 33
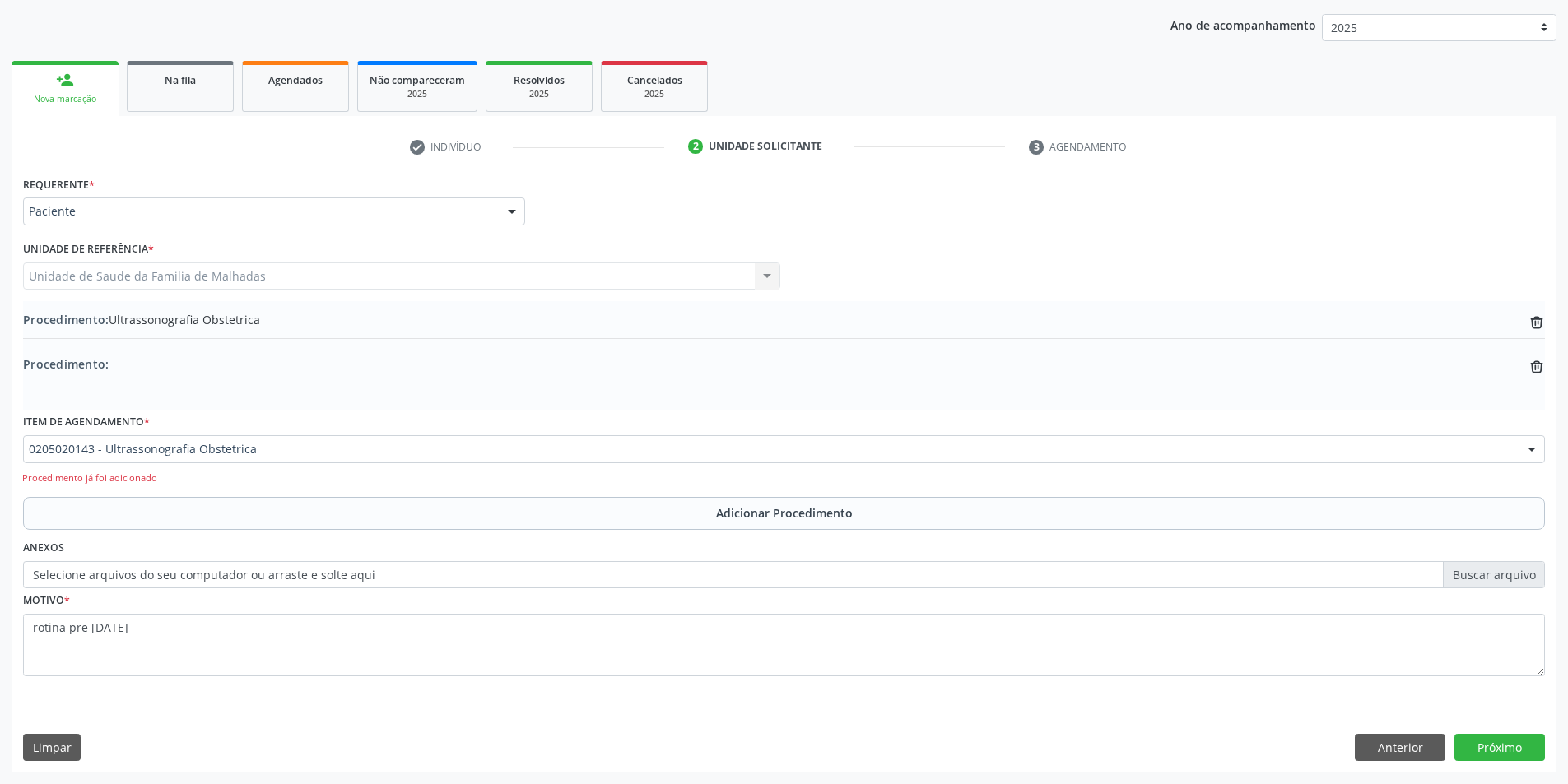
scroll to position [208, 0]
click at [1502, 741] on button "Próximo" at bounding box center [1500, 747] width 91 height 28
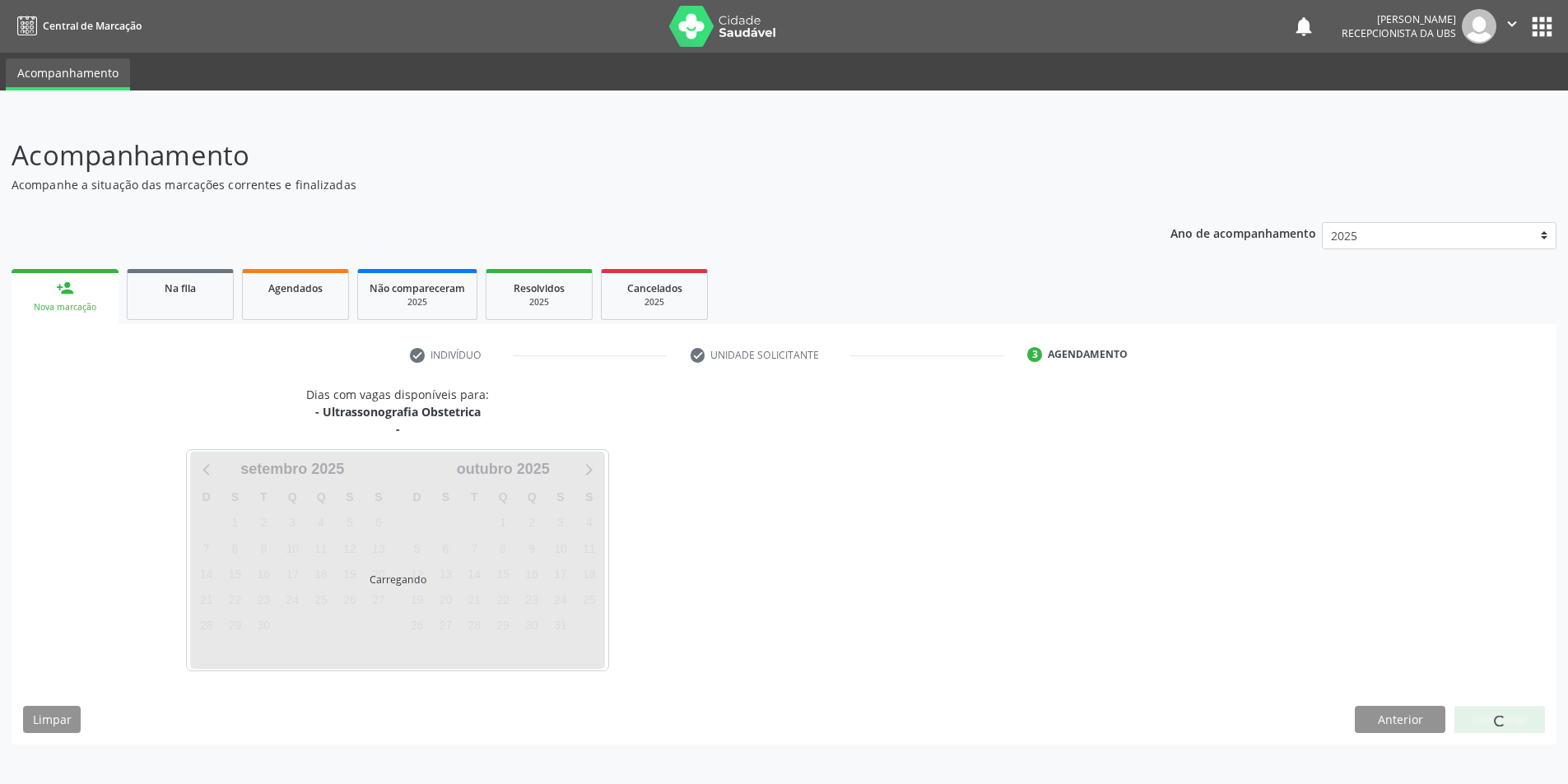
scroll to position [0, 0]
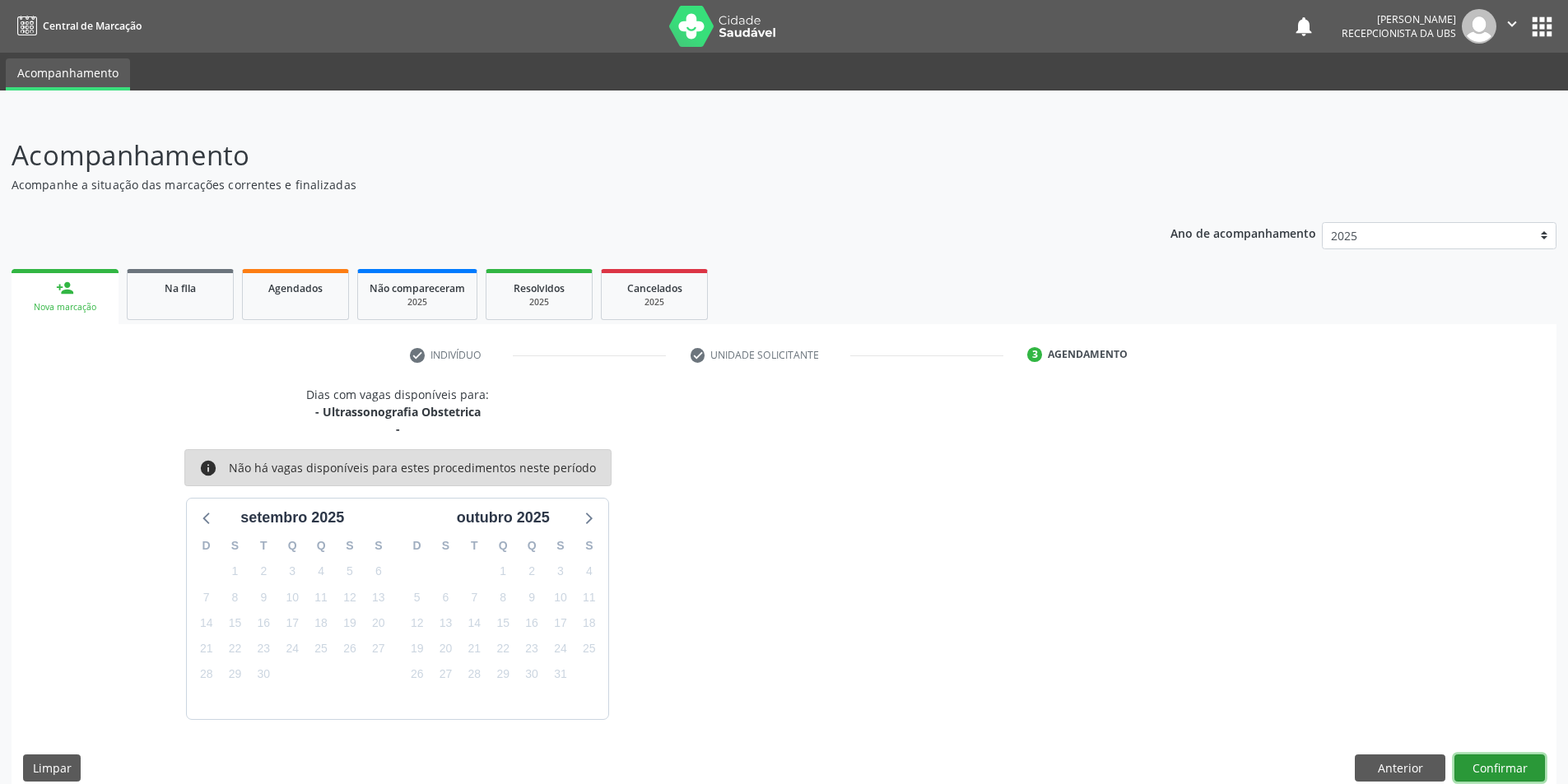
click at [1508, 770] on button "Confirmar" at bounding box center [1500, 768] width 91 height 28
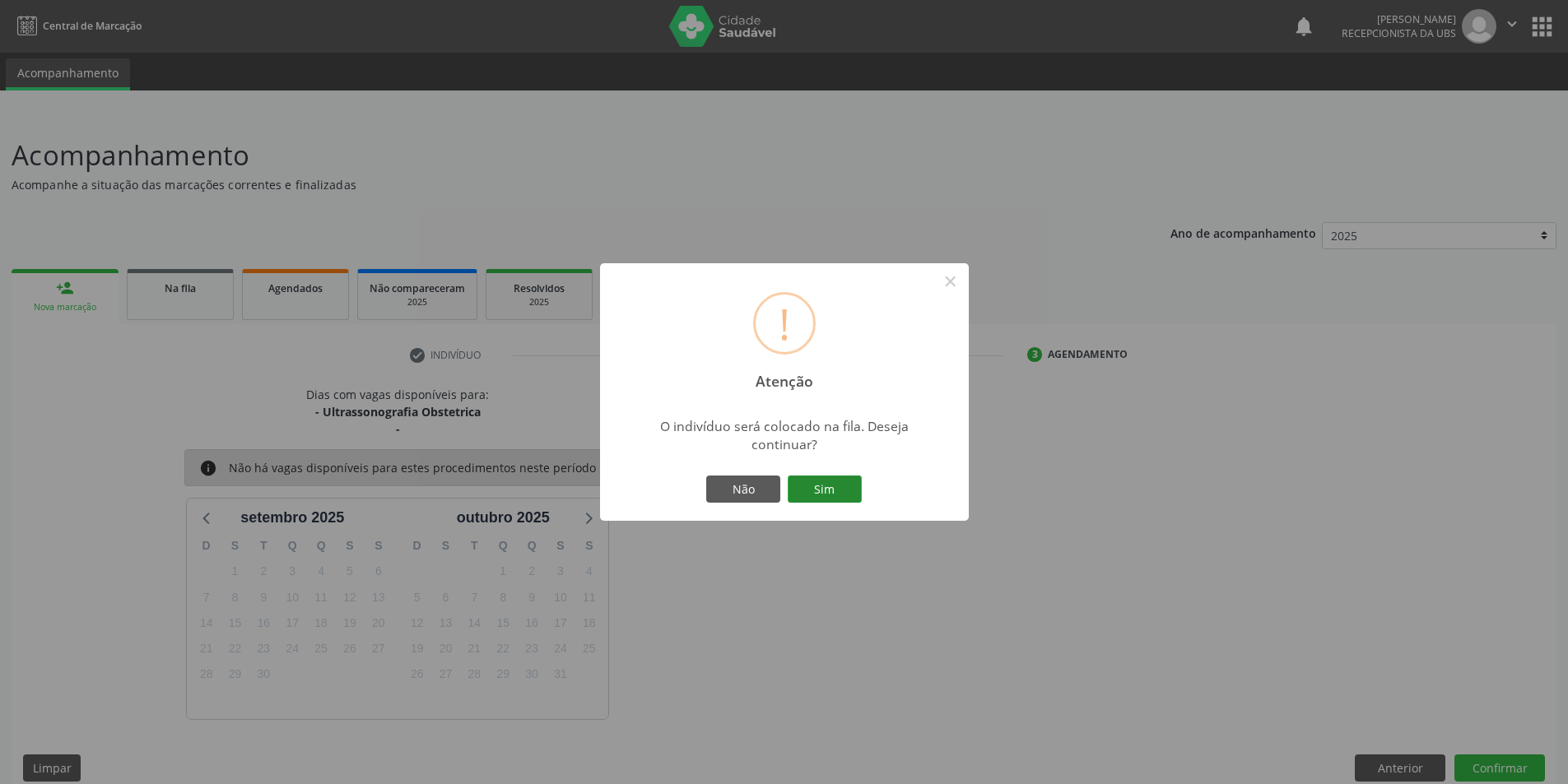
click at [843, 492] on button "Sim" at bounding box center [825, 489] width 74 height 28
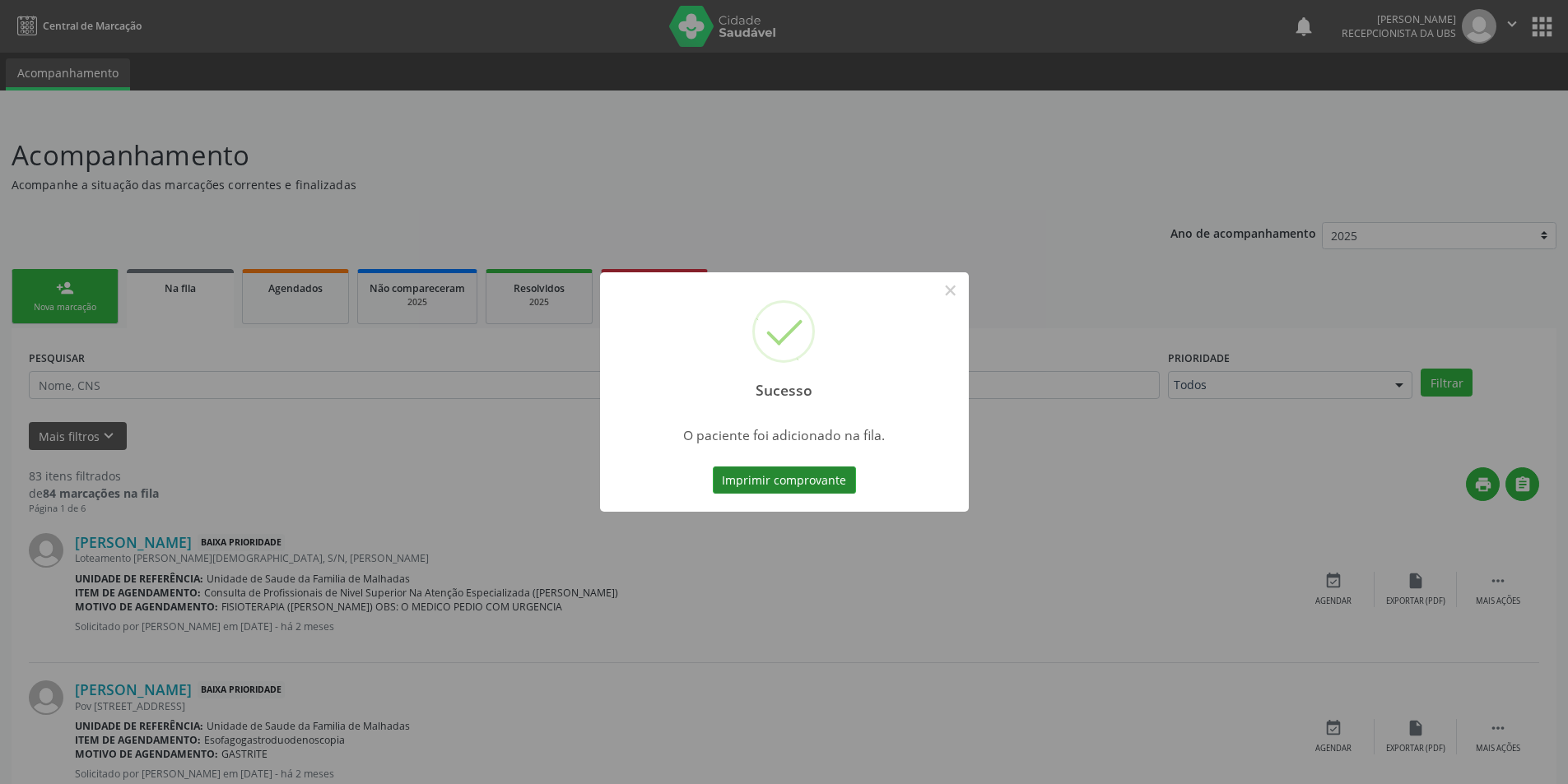
click at [829, 483] on button "Imprimir comprovante" at bounding box center [784, 480] width 144 height 28
